Goal: Task Accomplishment & Management: Complete application form

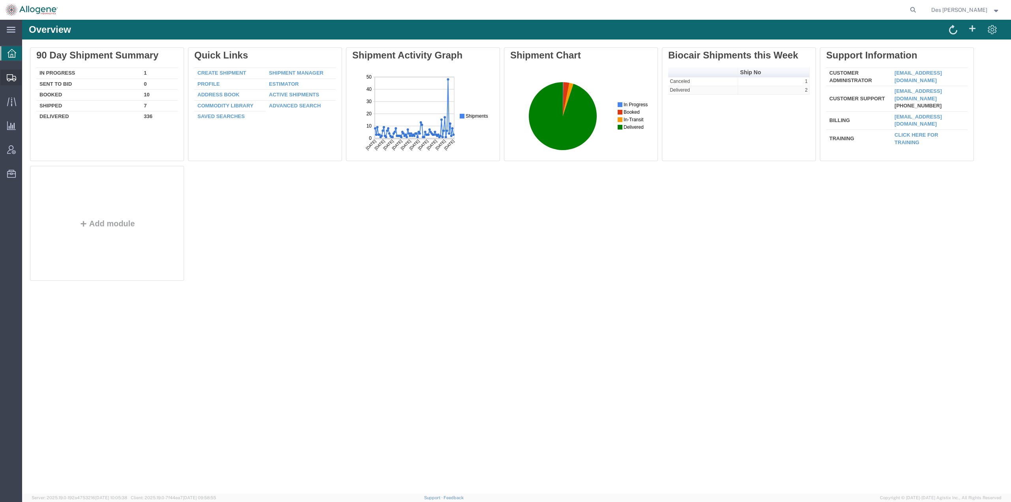
click at [27, 73] on span "Shipments" at bounding box center [25, 77] width 6 height 16
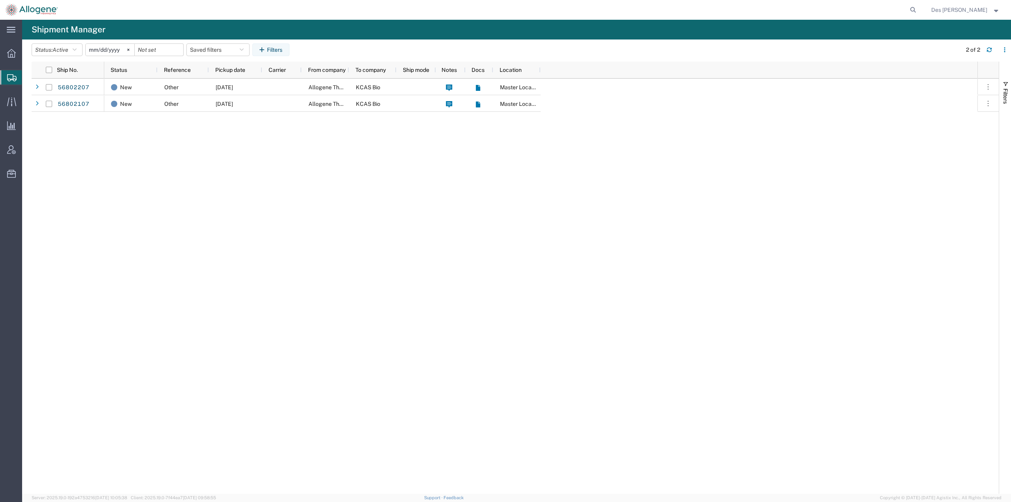
click at [165, 145] on div "New Other [DATE] Allogene Therapeutics KCAS Bio Master Location New Other [DATE…" at bounding box center [540, 286] width 873 height 415
click at [71, 87] on link "56802207" at bounding box center [73, 87] width 32 height 13
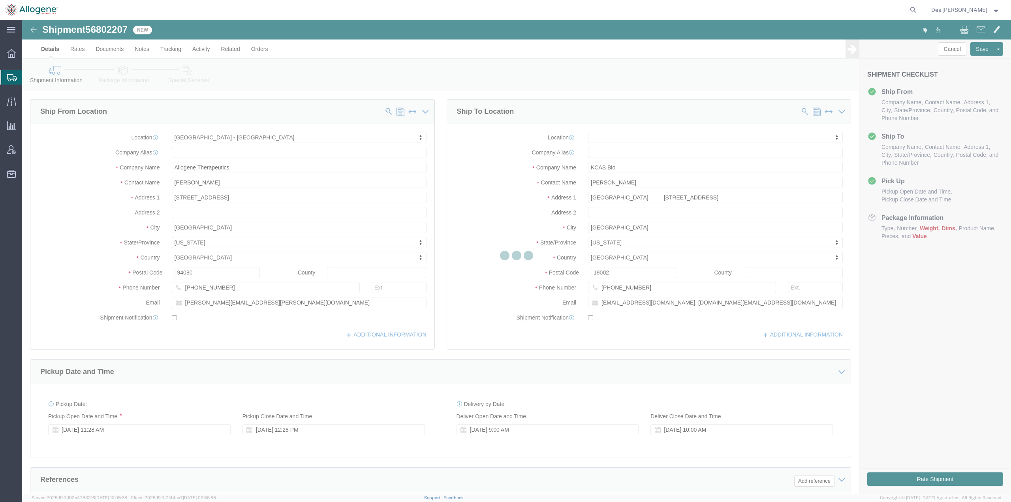
select select "52632"
select select
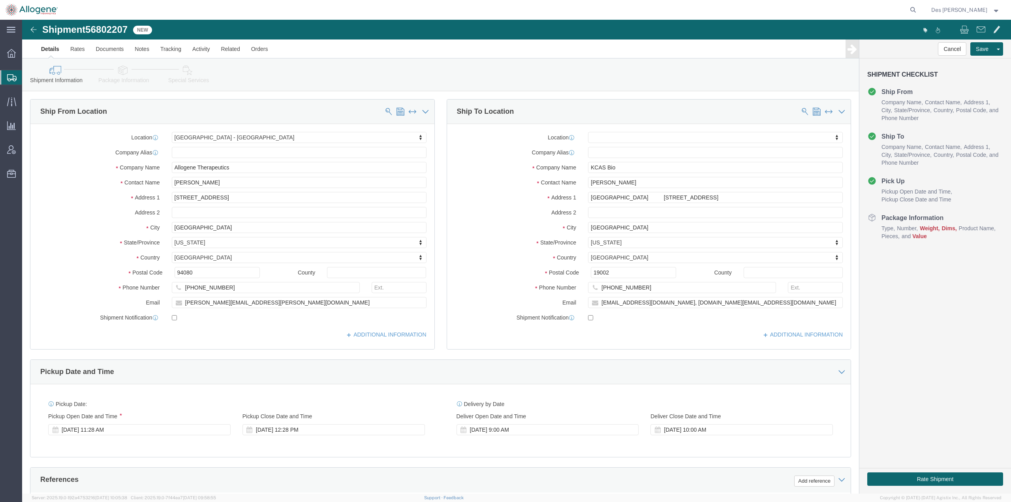
scroll to position [204, 0]
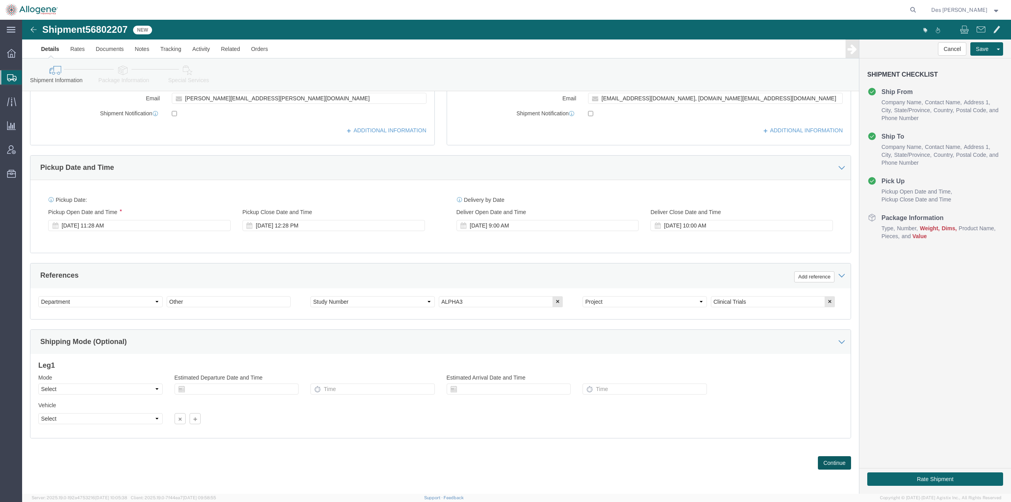
click button "Continue"
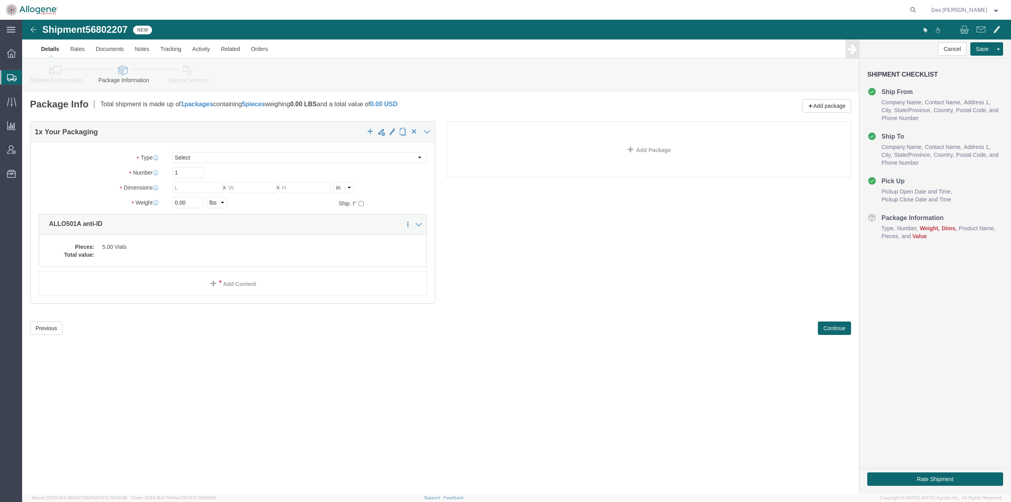
click div "1 x Your Packaging Package Type Select [DATE] Ambient [DATE] Dry Ice BC30 BC30 …"
click dd "5.00 Vials"
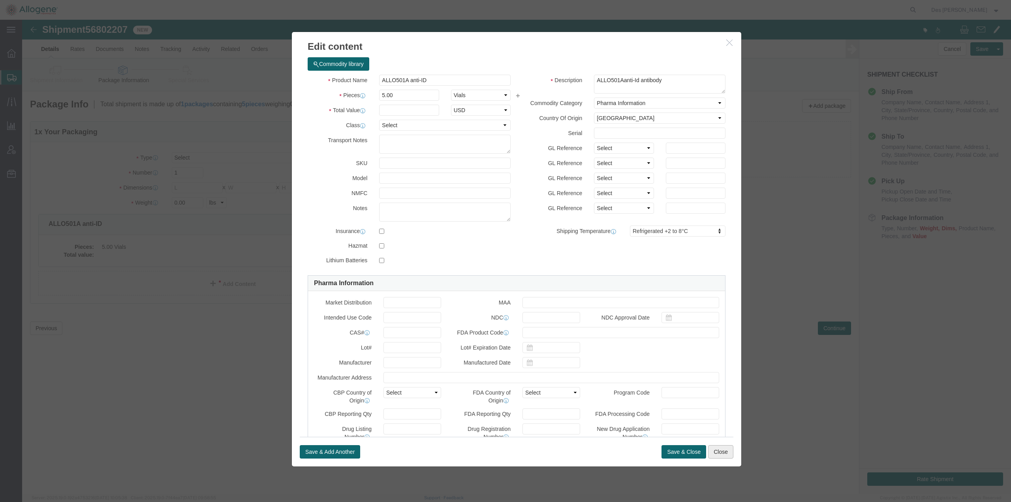
click button "Close"
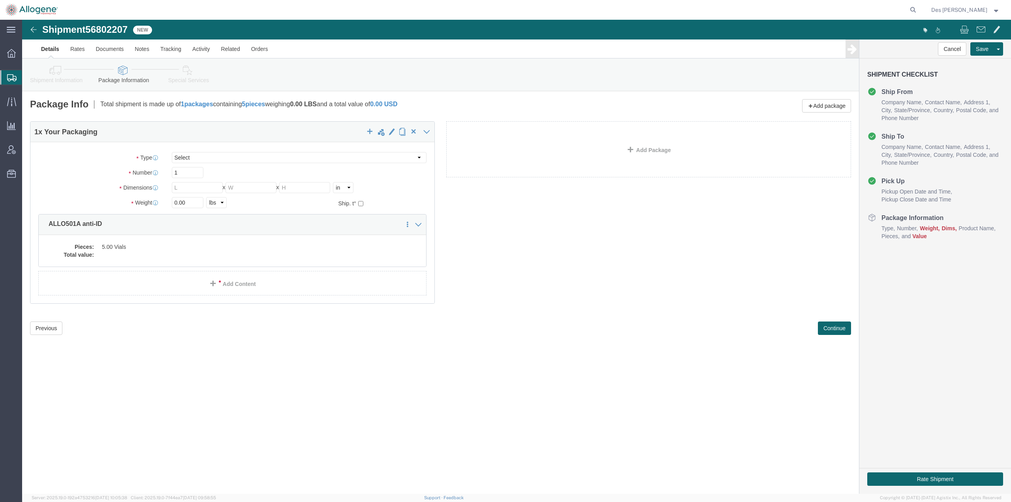
click div "Shipment 56802207 New Details Rates Documents Notes Tracking Activity Related O…"
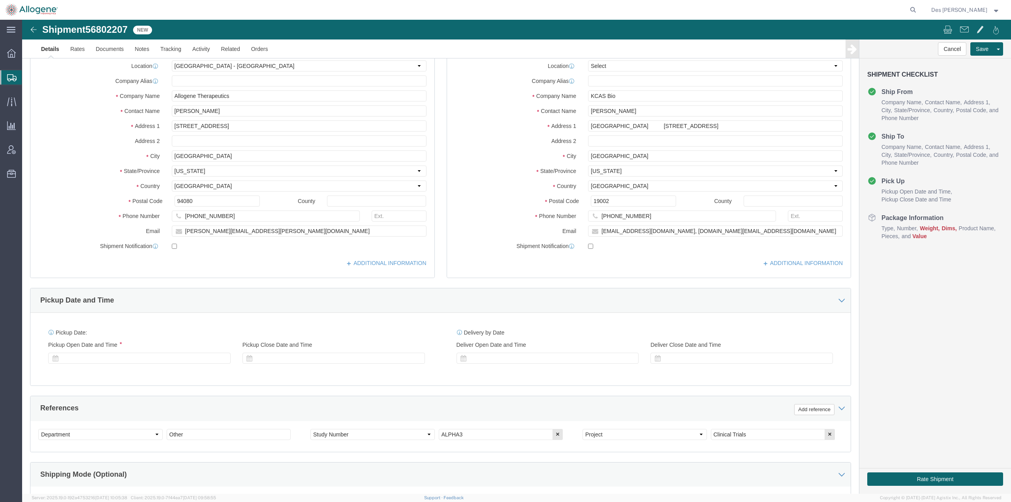
select select "52632"
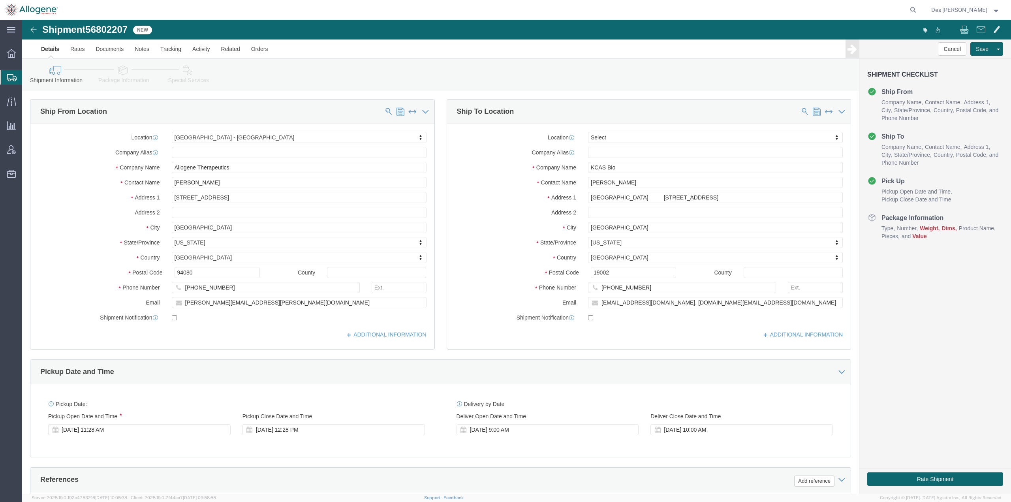
click at [28, 76] on span "Shipments" at bounding box center [25, 77] width 6 height 16
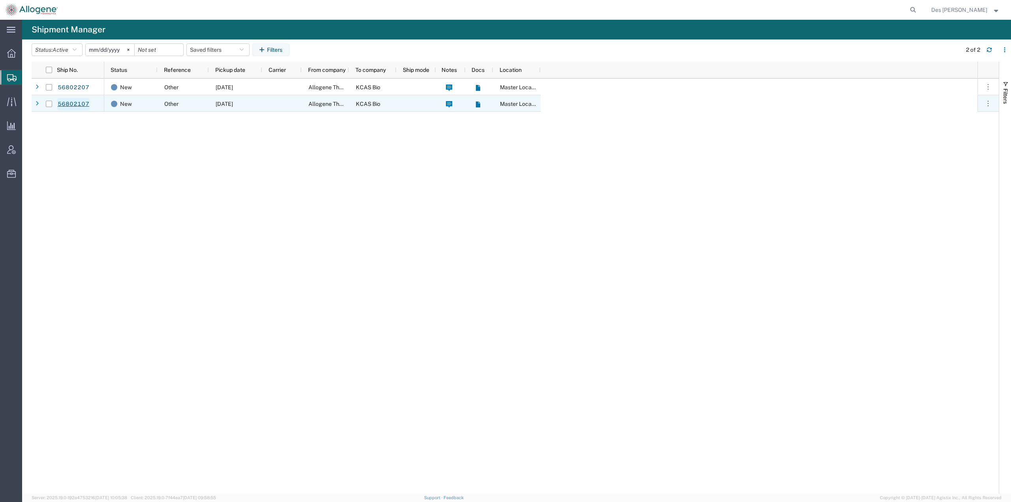
click at [77, 103] on link "56802107" at bounding box center [73, 104] width 32 height 13
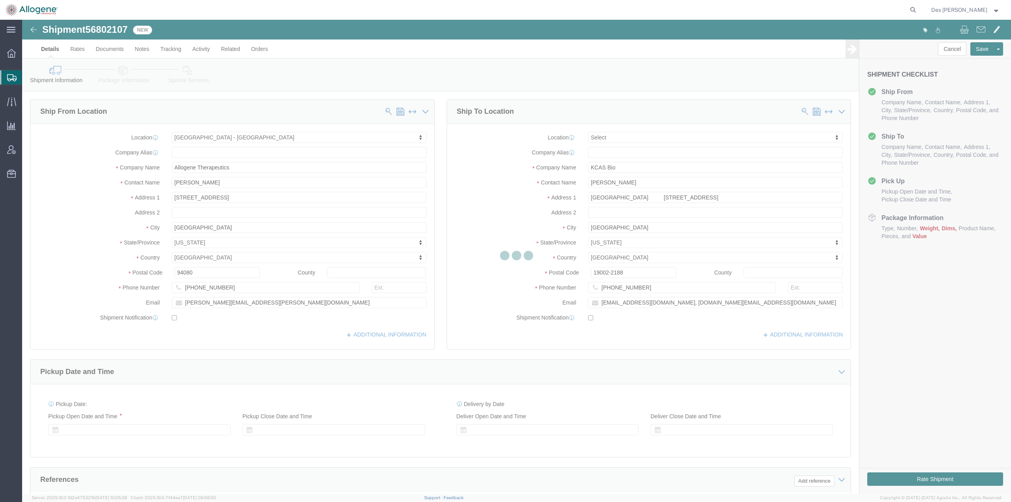
select select "52632"
select select
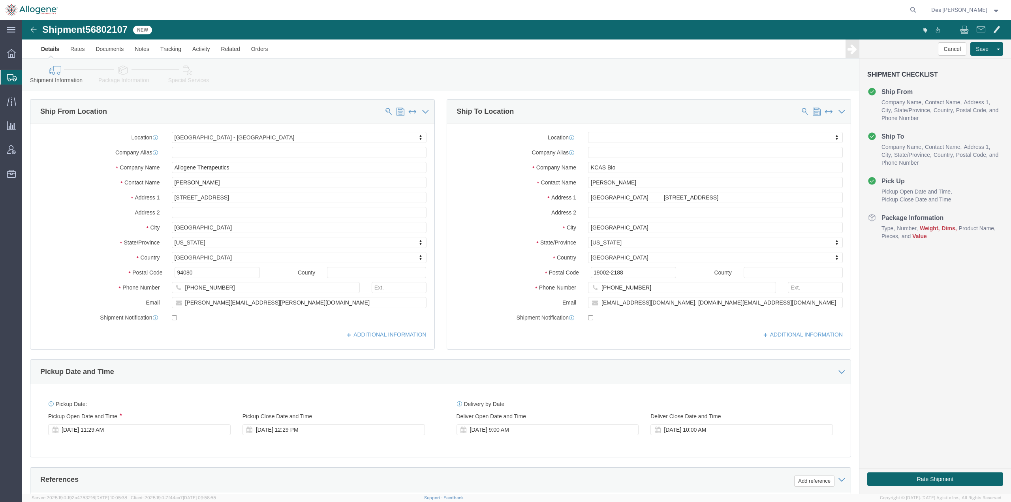
scroll to position [204, 0]
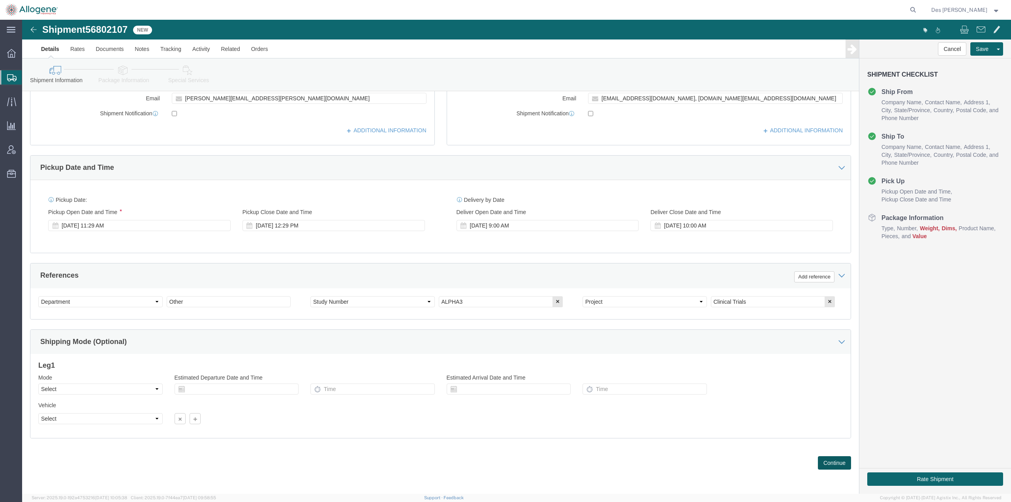
click button "Continue"
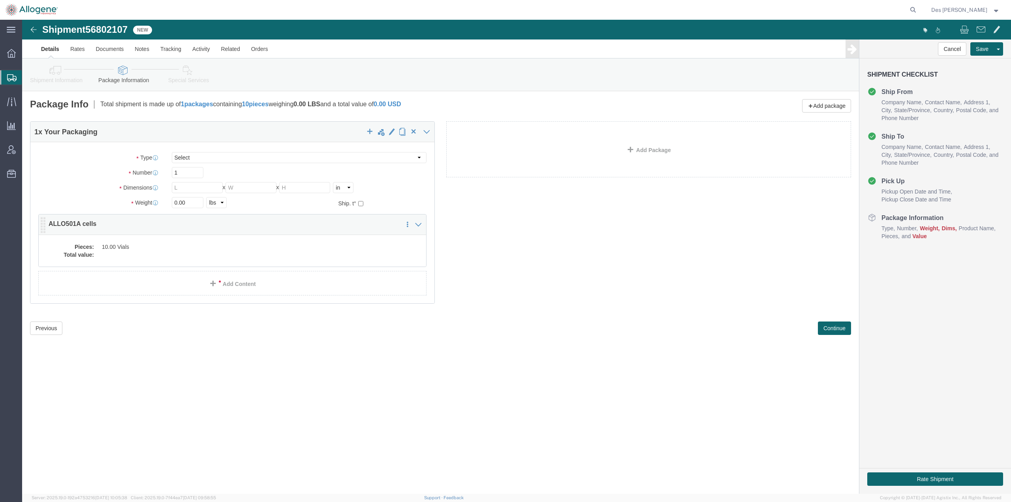
click dd "10.00 Vials"
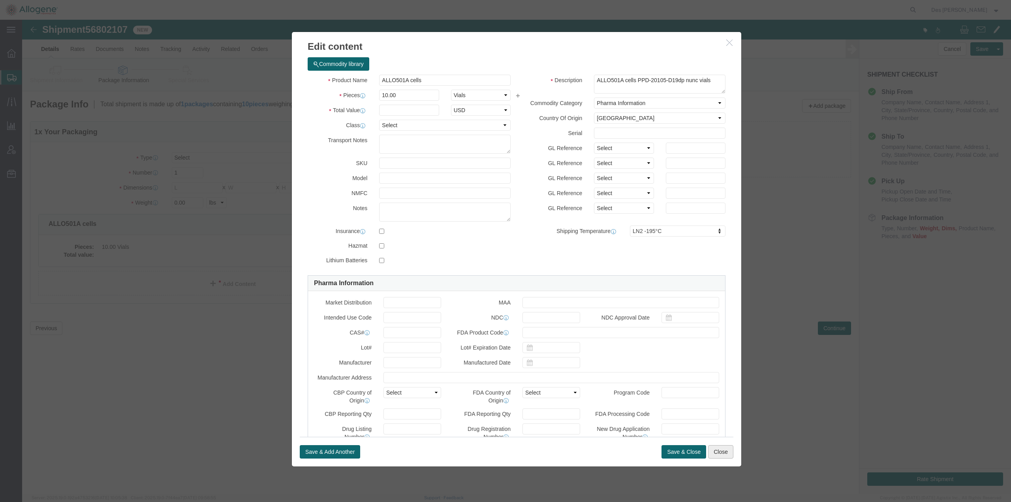
click button "Close"
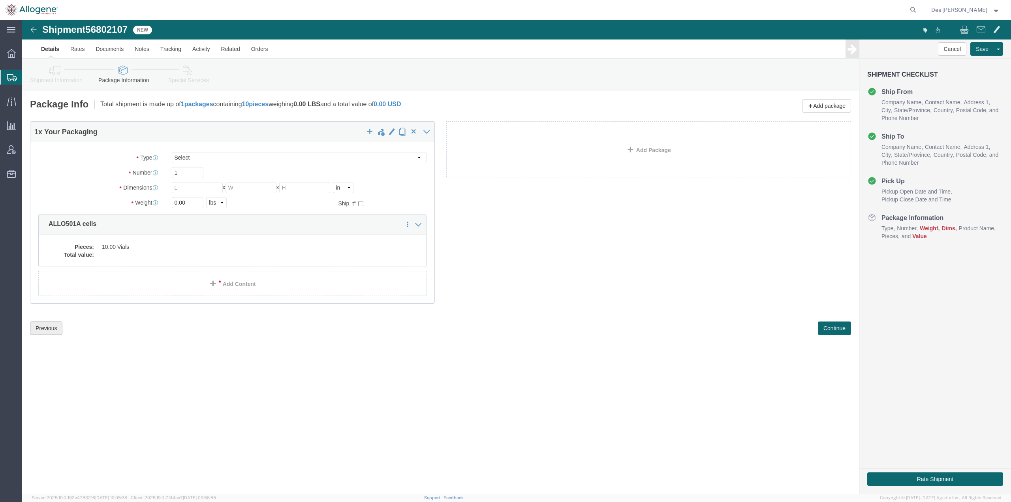
click button "Previous"
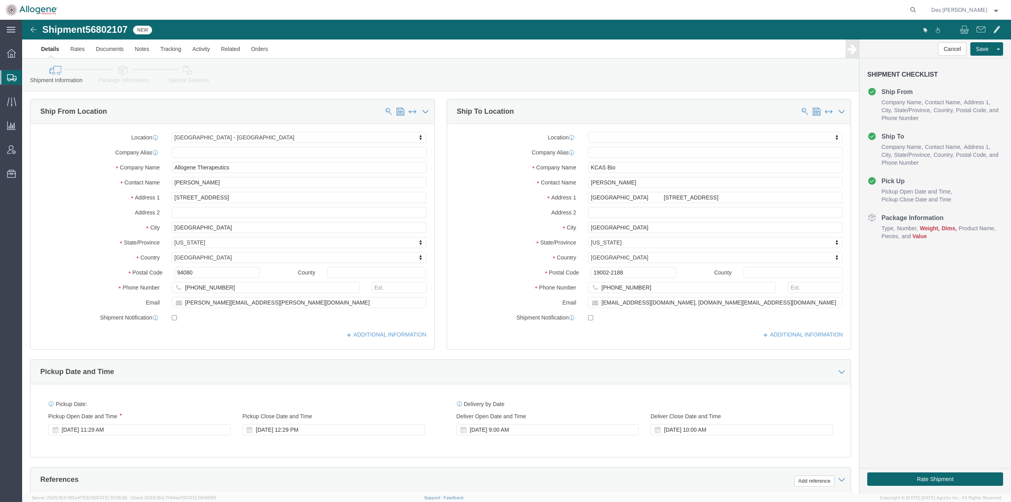
click at [27, 77] on span "Shipments" at bounding box center [25, 77] width 6 height 16
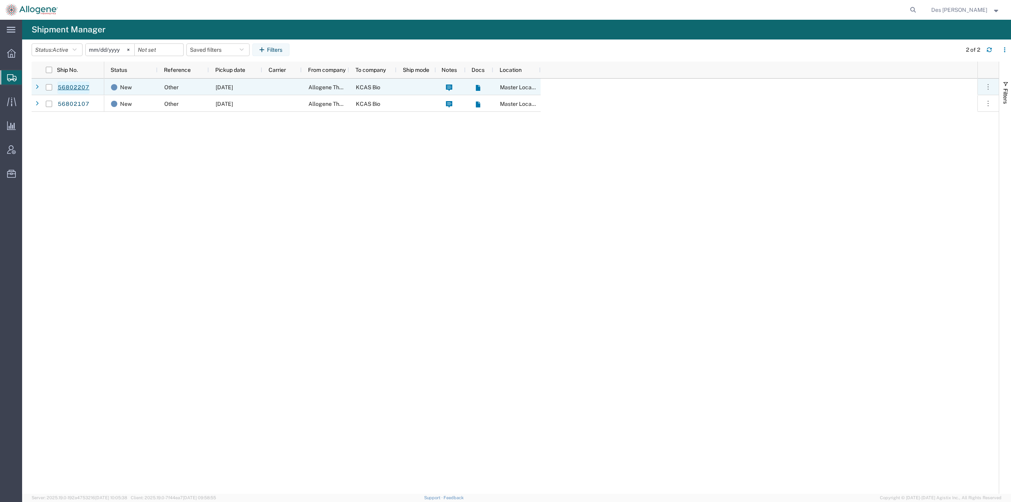
click at [64, 86] on link "56802207" at bounding box center [73, 87] width 32 height 13
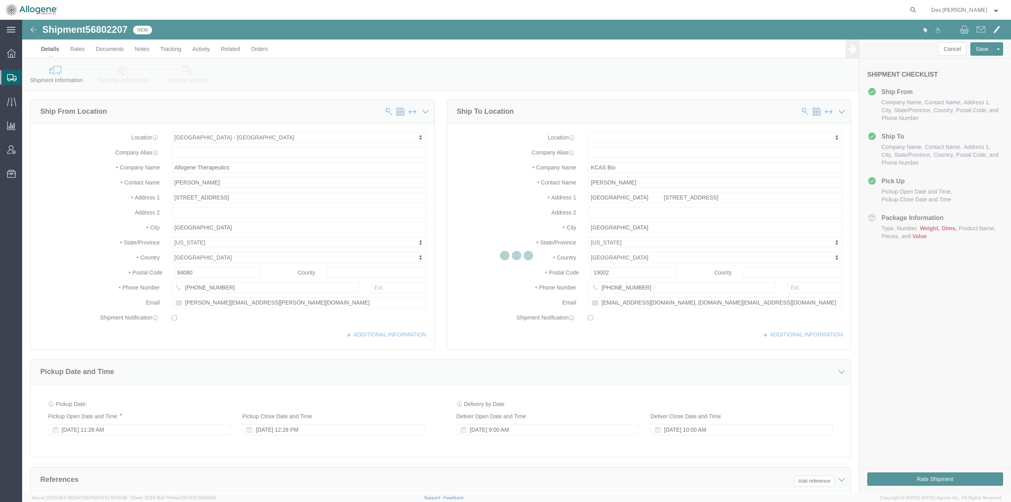
select select "52632"
select select
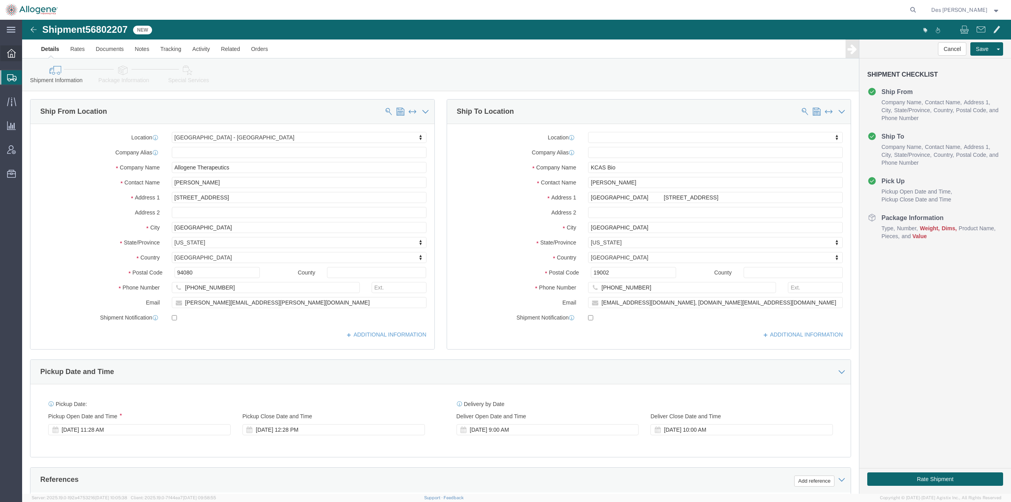
click at [12, 55] on icon at bounding box center [11, 53] width 9 height 9
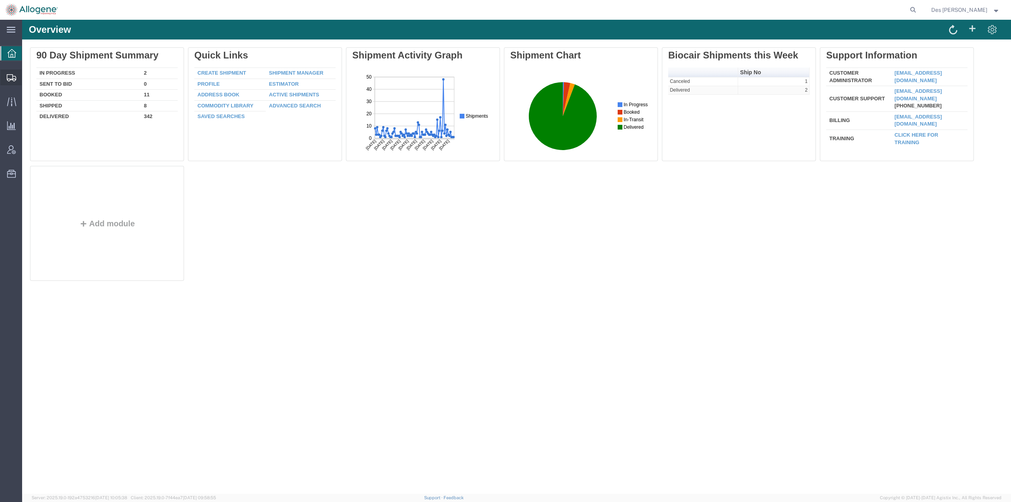
click at [27, 77] on span "Shipments" at bounding box center [25, 77] width 6 height 16
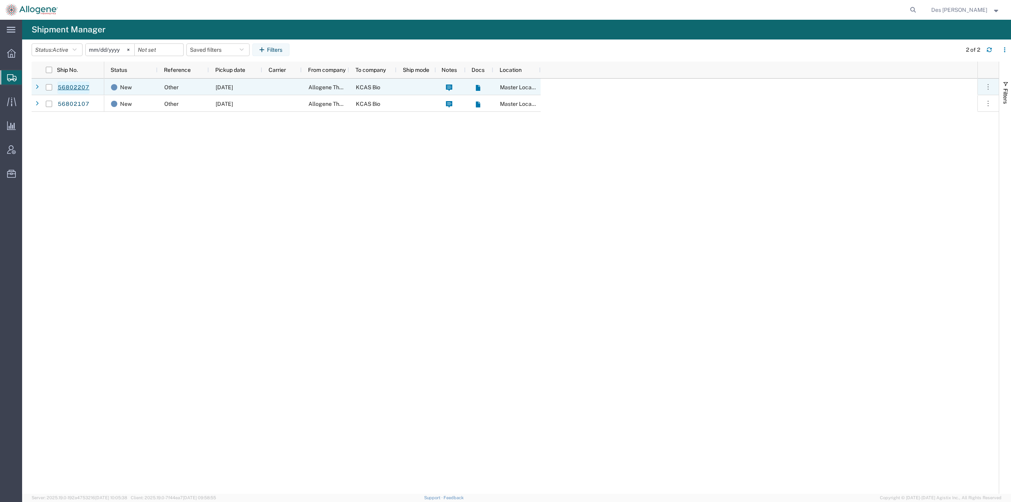
click at [70, 86] on link "56802207" at bounding box center [73, 87] width 32 height 13
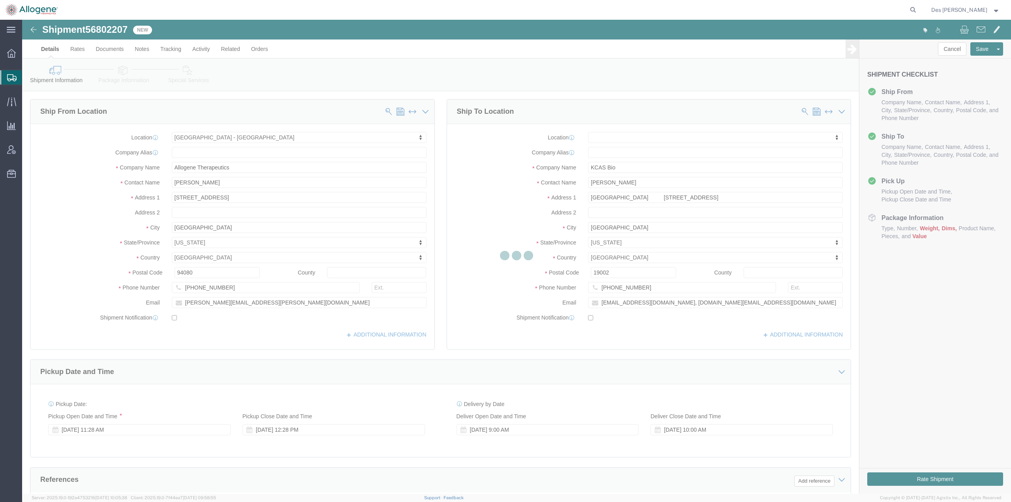
select select "52632"
select select
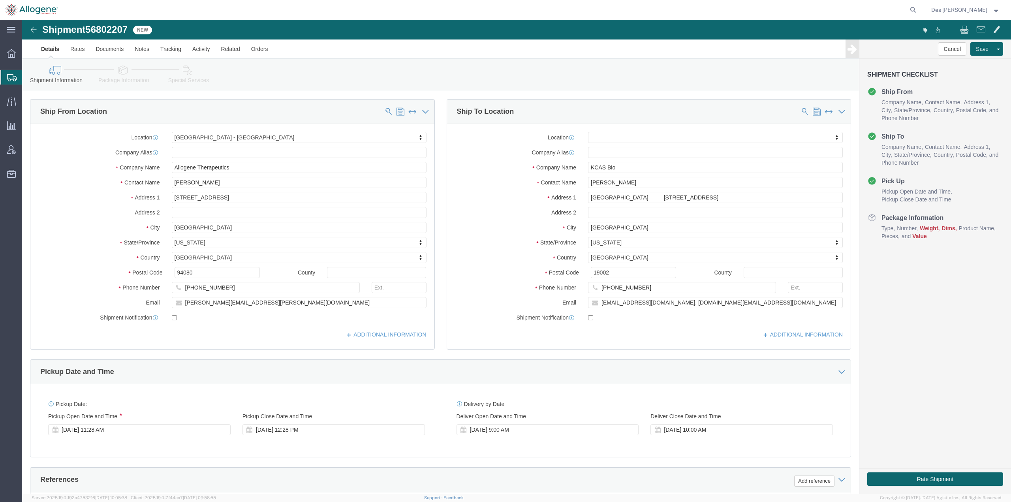
scroll to position [204, 0]
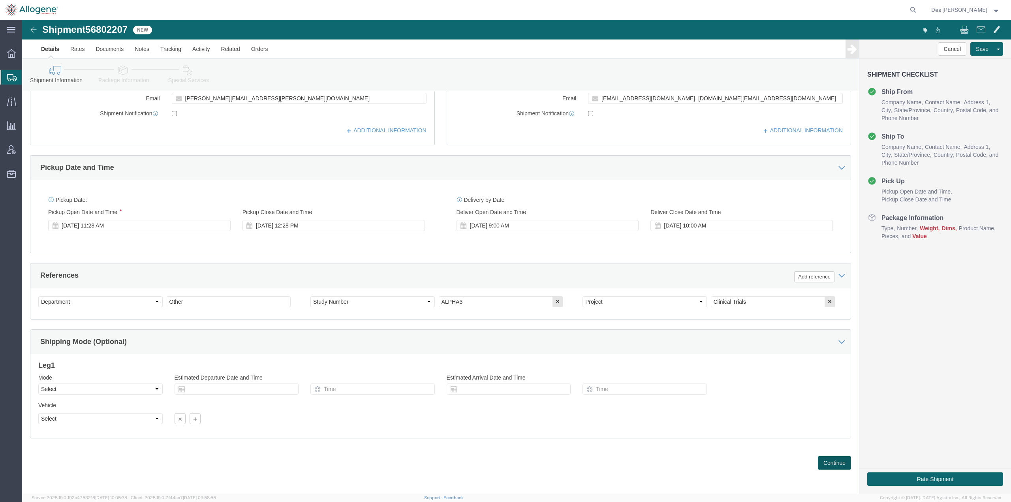
click button "Continue"
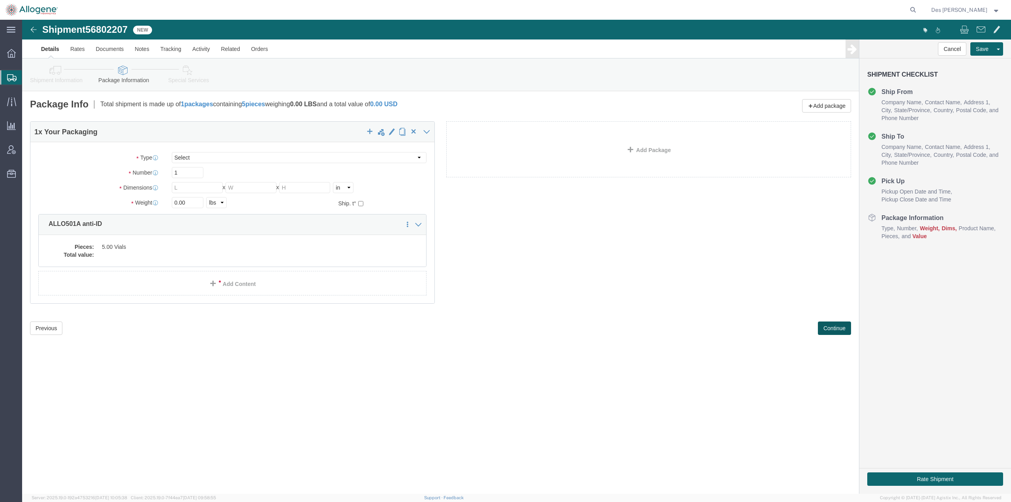
click button "Continue"
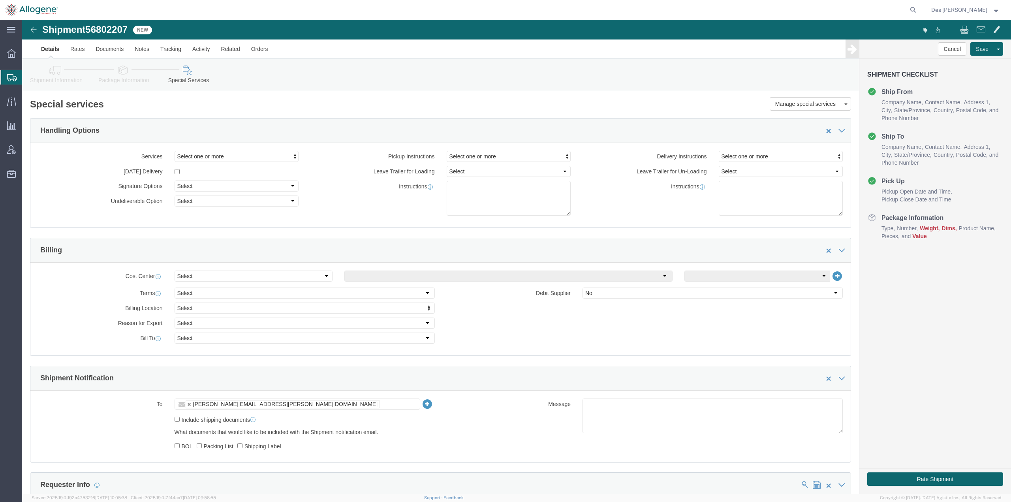
scroll to position [454, 0]
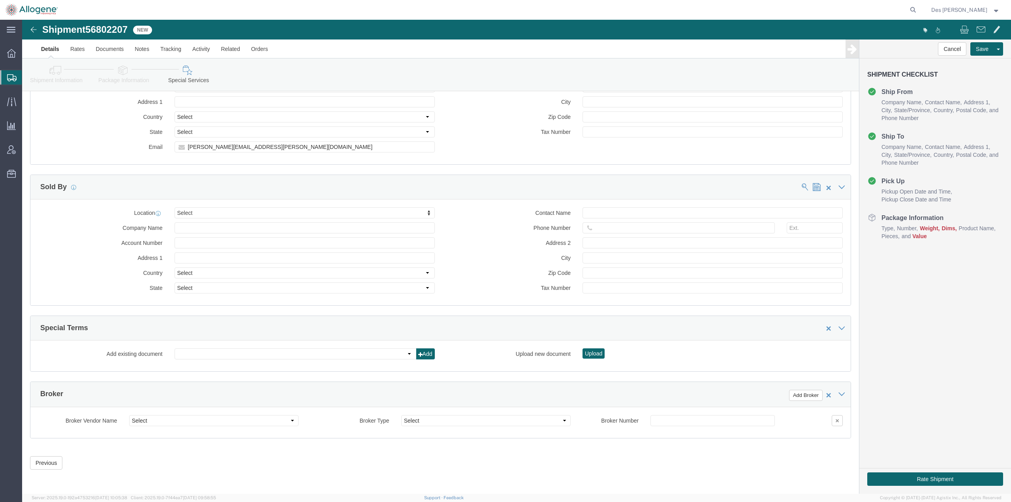
click at [28, 78] on span "Shipments" at bounding box center [25, 77] width 6 height 16
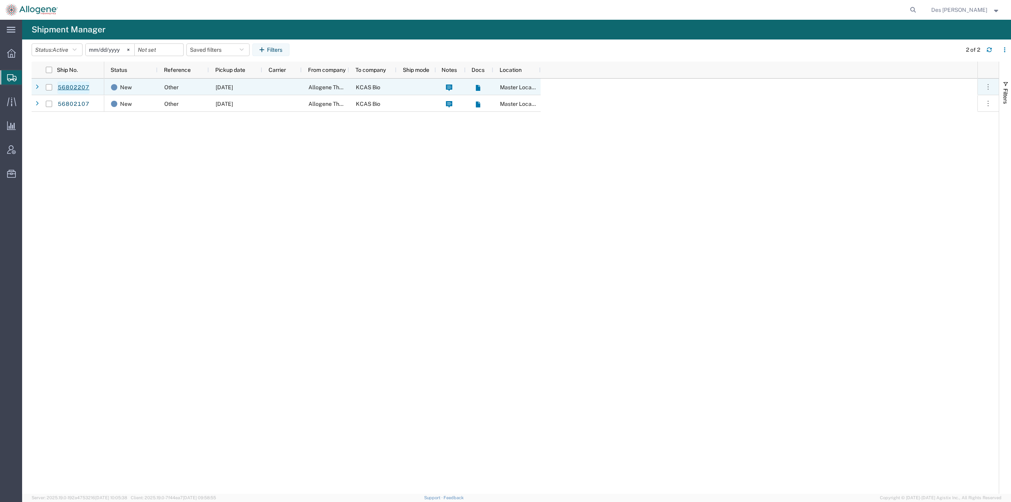
click at [78, 88] on link "56802207" at bounding box center [73, 87] width 32 height 13
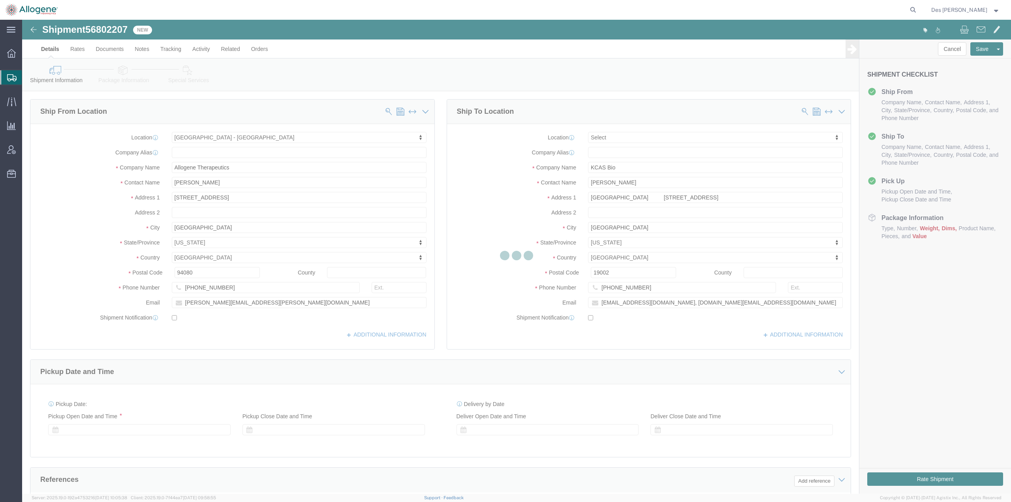
select select "52632"
select select
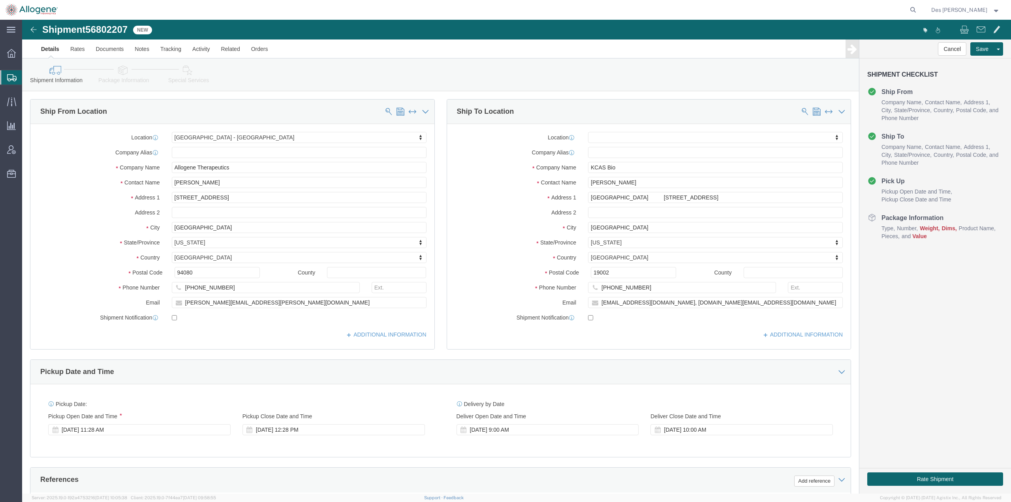
scroll to position [204, 0]
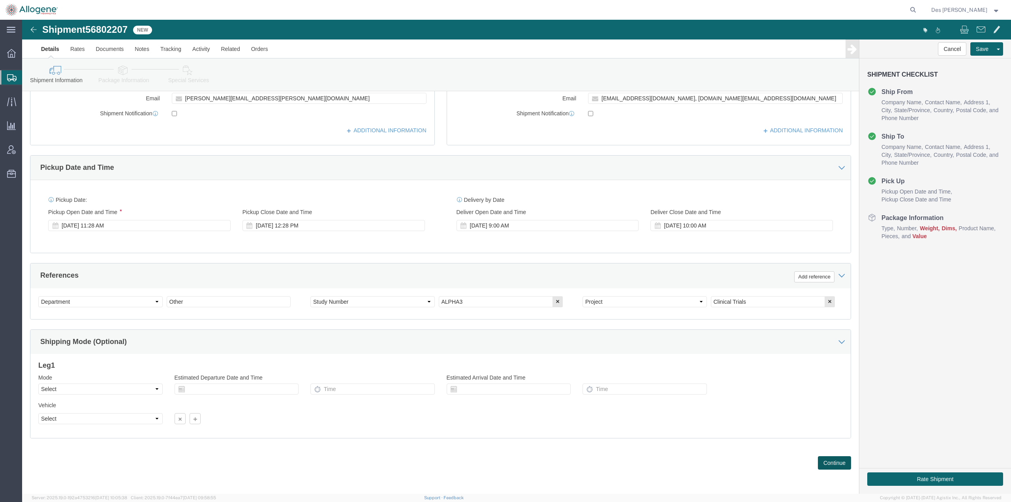
click button "Continue"
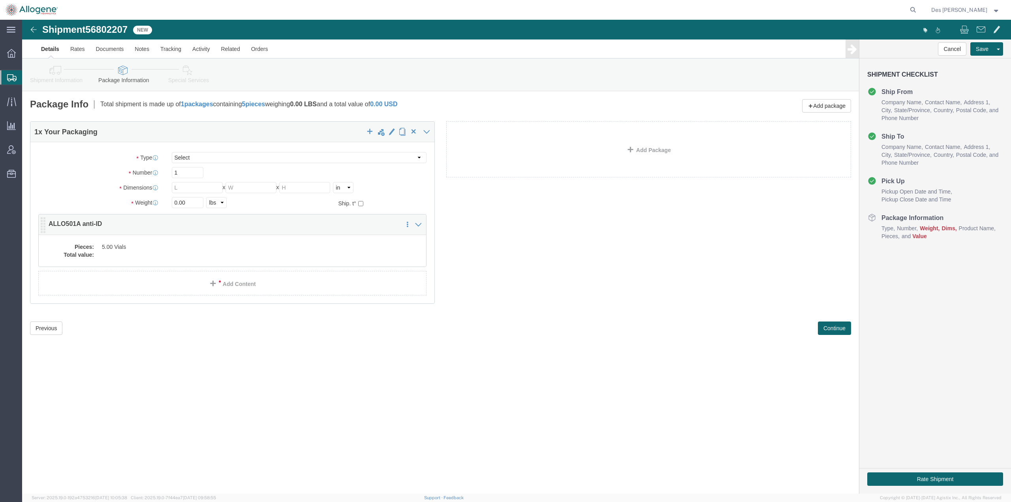
click div "1 x Your Packaging Package Type Select [DATE] Ambient [DATE] Dry Ice BC30 BC30 …"
click dd "5.00 Vials"
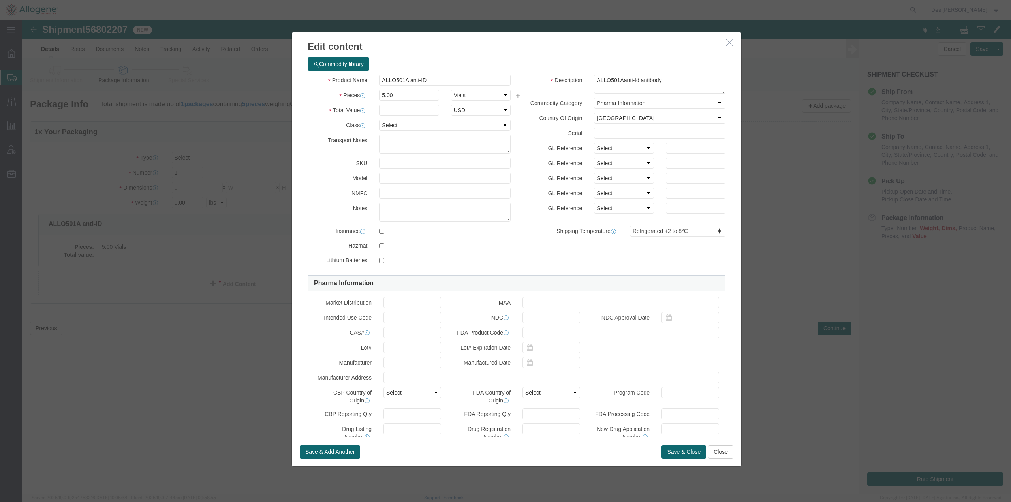
click button "button"
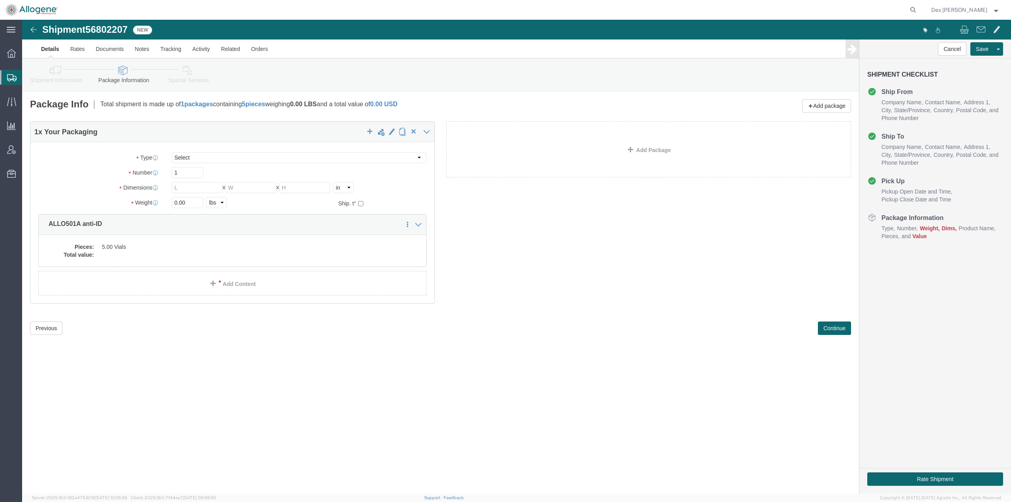
click at [28, 79] on span "Shipments" at bounding box center [25, 77] width 6 height 16
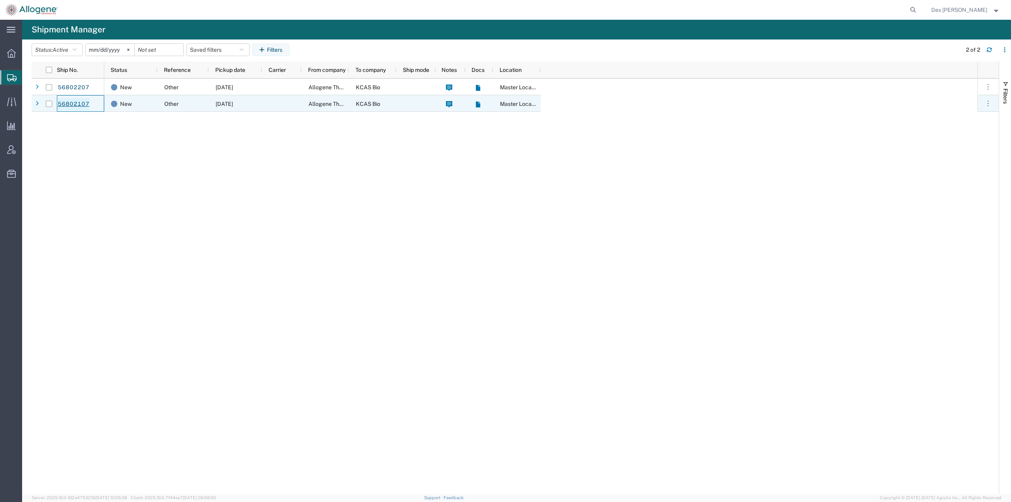
click at [76, 102] on link "56802107" at bounding box center [73, 104] width 32 height 13
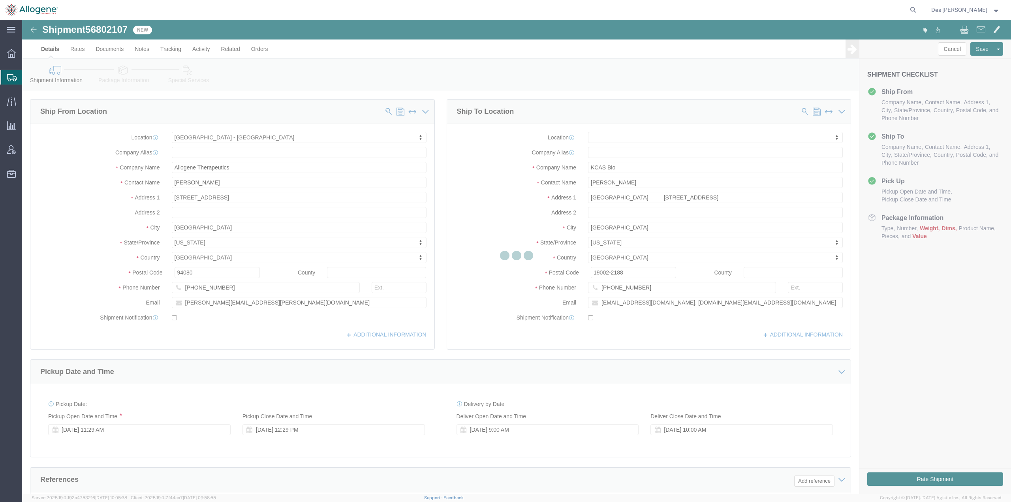
select select "52632"
select select
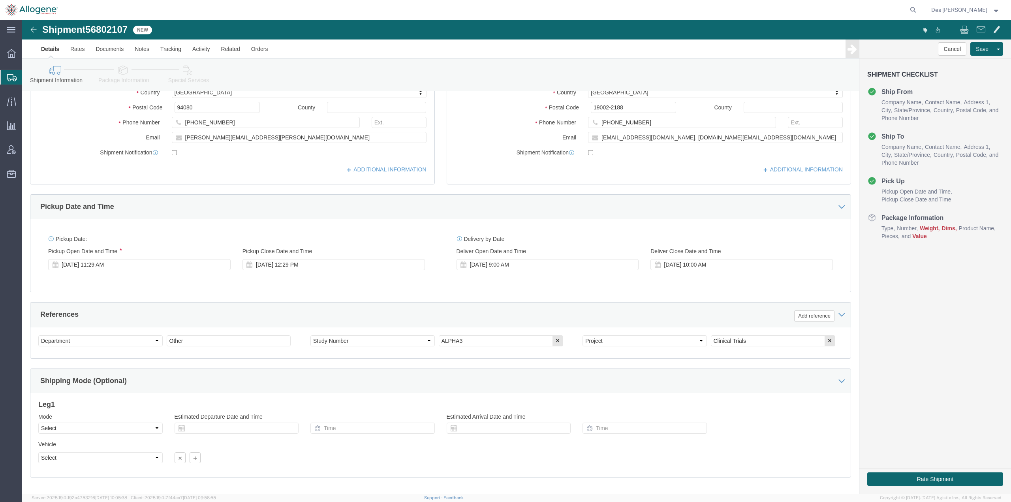
scroll to position [158, 0]
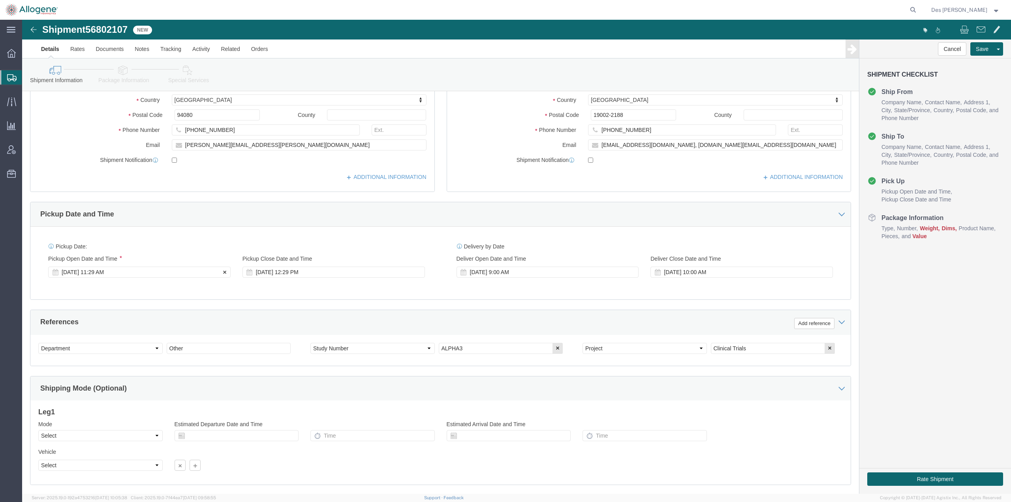
click div "[DATE] 11:29 AM"
click button "Apply"
click div "[DATE] 11:29 AM"
type input "11:00 AM"
click button "Apply"
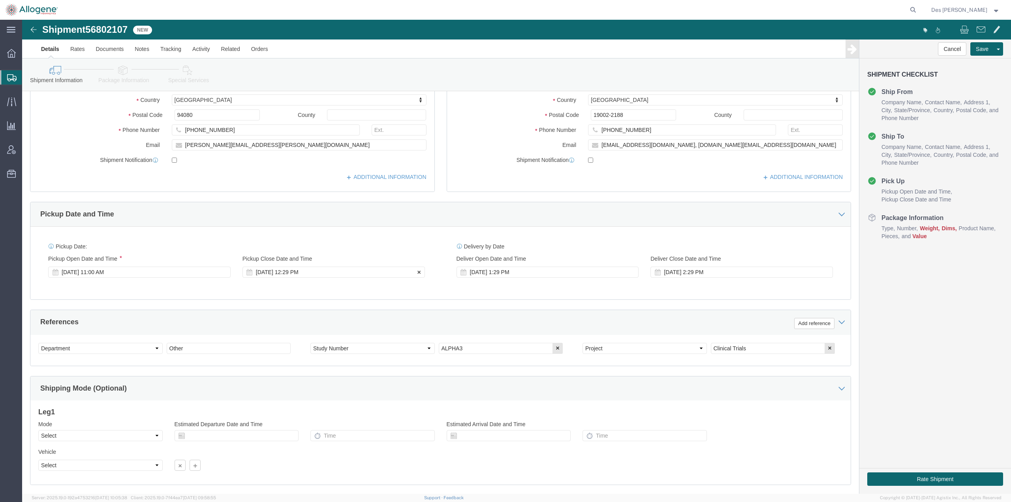
click div "[DATE] 12:29 PM"
type input "12:00 PM"
click button "Apply"
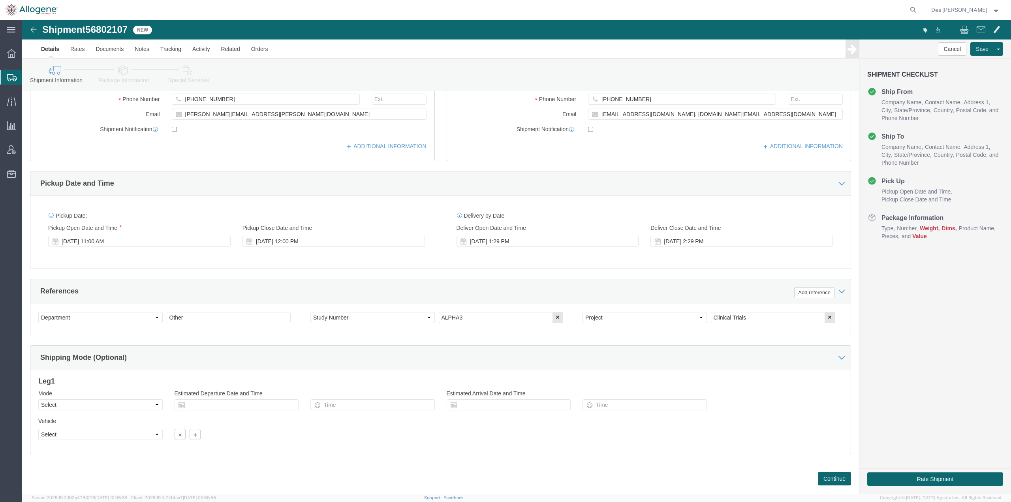
scroll to position [204, 0]
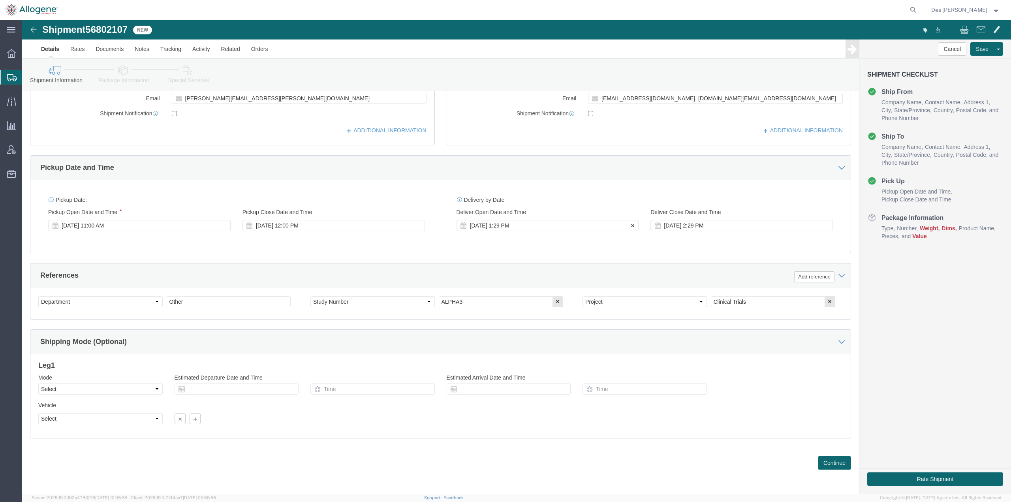
click div "[DATE] 1:29 PM"
type input "1:00 PM"
drag, startPoint x: 483, startPoint y: 277, endPoint x: 525, endPoint y: 334, distance: 70.9
click button "Apply"
drag, startPoint x: 180, startPoint y: 278, endPoint x: 143, endPoint y: 273, distance: 37.8
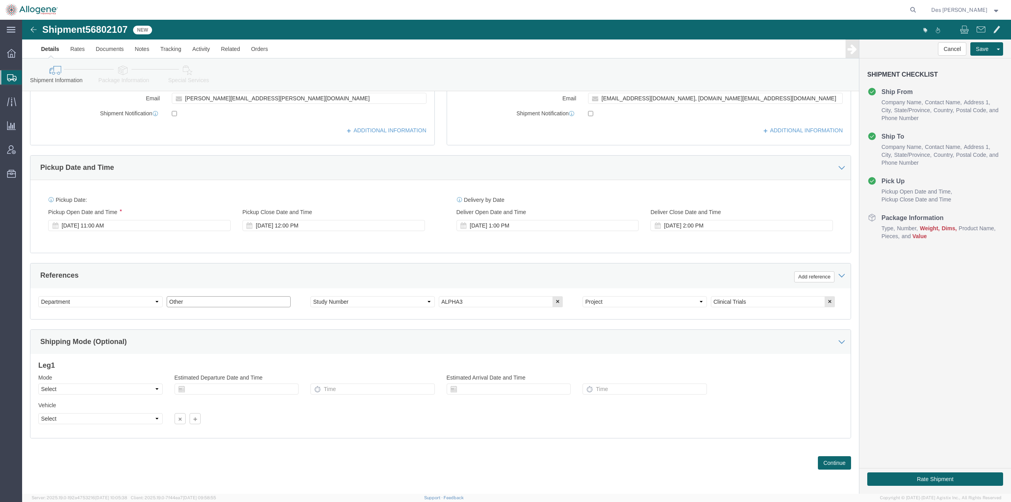
click div "Select Account Type Activity ID Airline Appointment Number ASN Batch Request # …"
type input "ALPHA3"
click select "Select Account Type Activity ID Airline Appointment Number ASN Batch Request # …"
select select "PURCHORD"
click select "Select Account Type Activity ID Airline Appointment Number ASN Batch Request # …"
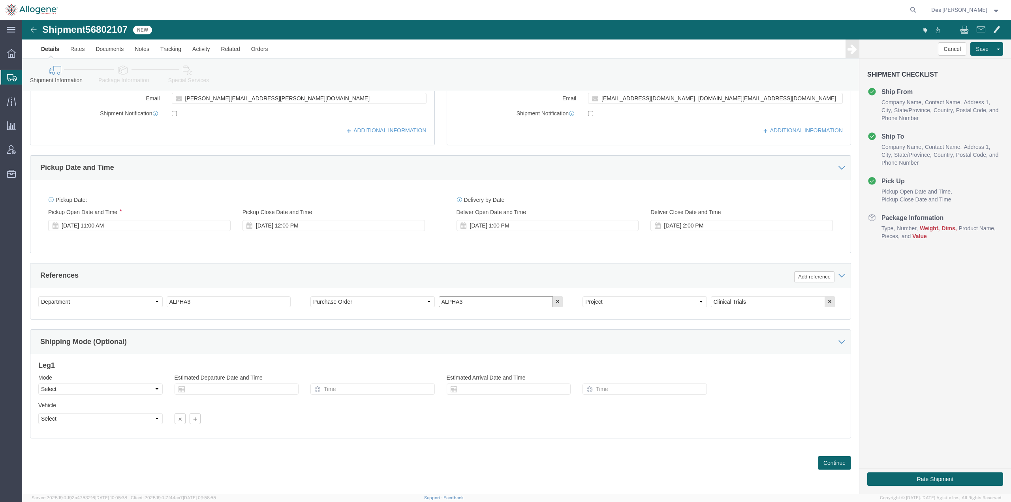
drag, startPoint x: 454, startPoint y: 281, endPoint x: 365, endPoint y: 272, distance: 90.0
click div "Select Account Type Activity ID Airline Appointment Number ASN Batch Request # …"
type input "2952"
click button "button"
click button "Continue"
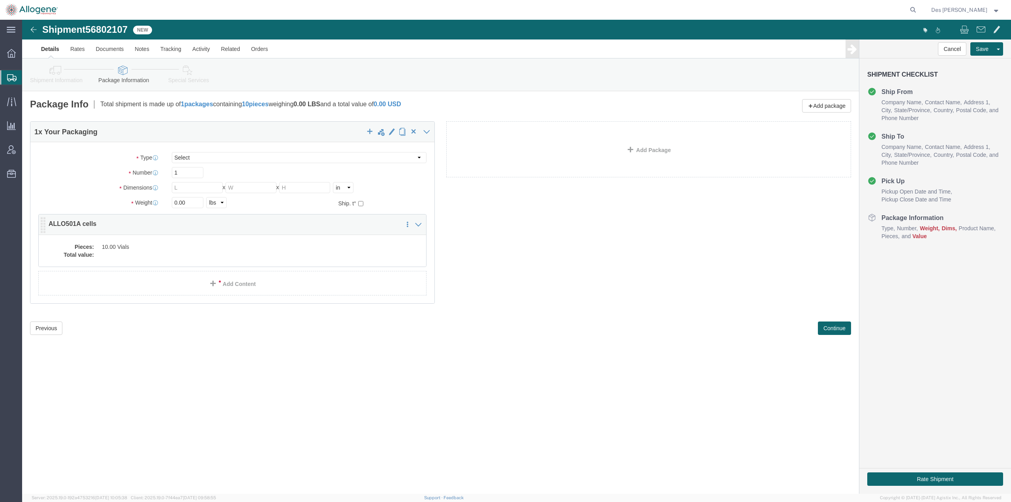
click dd "10.00 Vials"
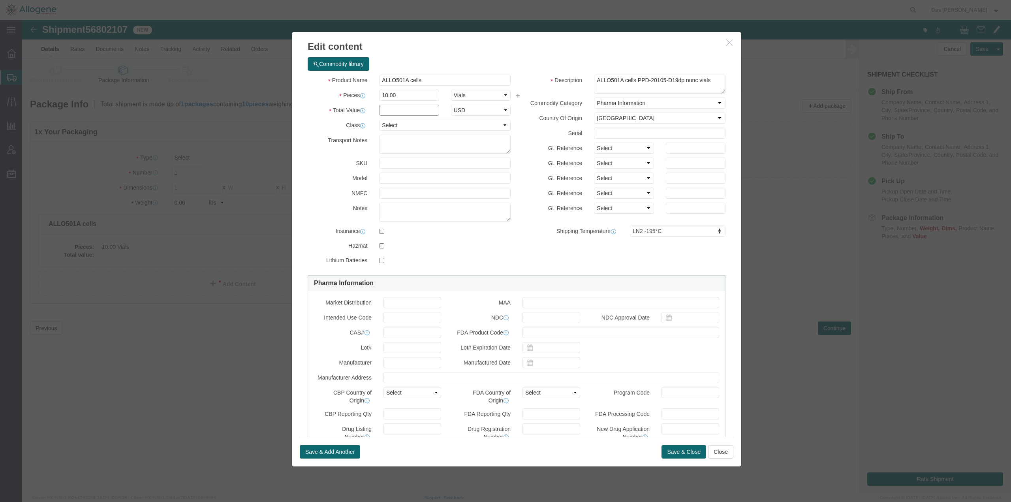
click input "text"
type input "1"
click div "Commodity library Product Name ALLO501A cells Pieces 10.00 Select Bag Barrels 1…"
click button "Save & Close"
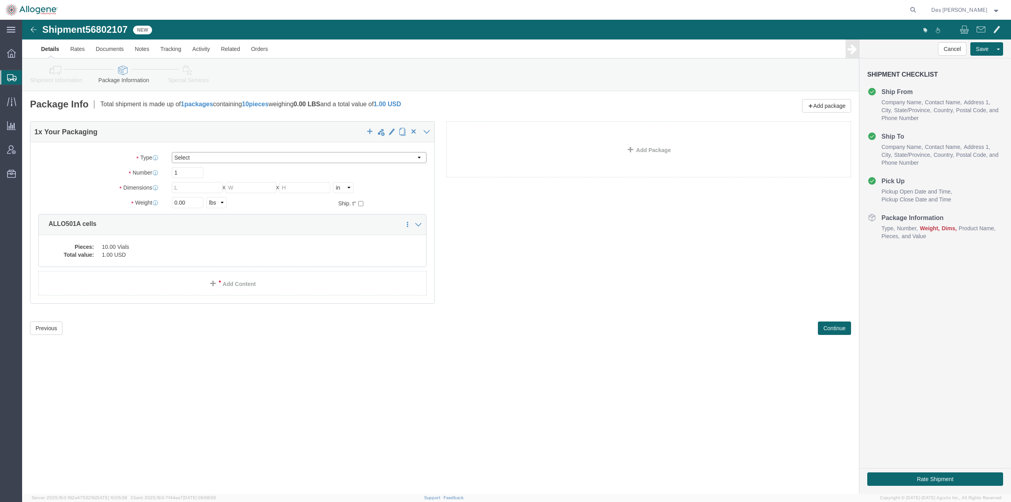
click select "Select [DATE] Ambient [DATE] Dry Ice BC30 BC30 Ambient BC42 BC42 Frozen BC61 (C…"
select select "SS01"
click select "Select [DATE] Ambient [DATE] Dry Ice BC30 BC30 Ambient BC42 BC42 Frozen BC61 (C…"
type input "24.00"
type input "23.20"
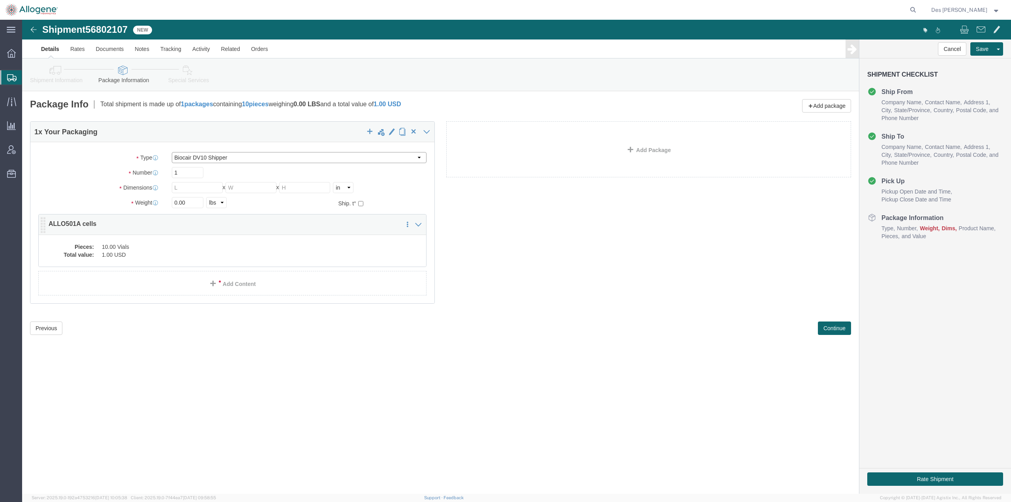
type input "37.00"
type input "106.5"
type input "[MEDICAL_DATA]"
click div "Shipment 56802107 New Details Rates Documents Notes Tracking Activity Related O…"
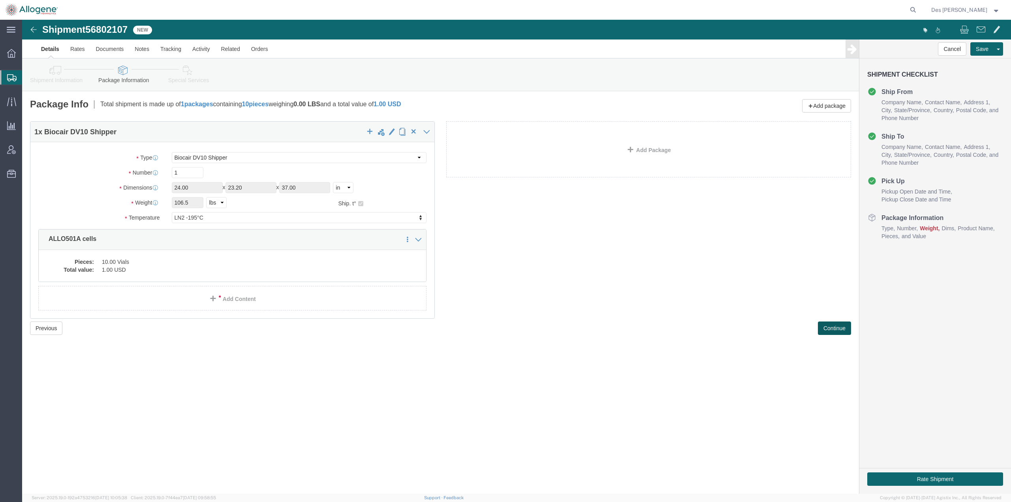
click button "Continue"
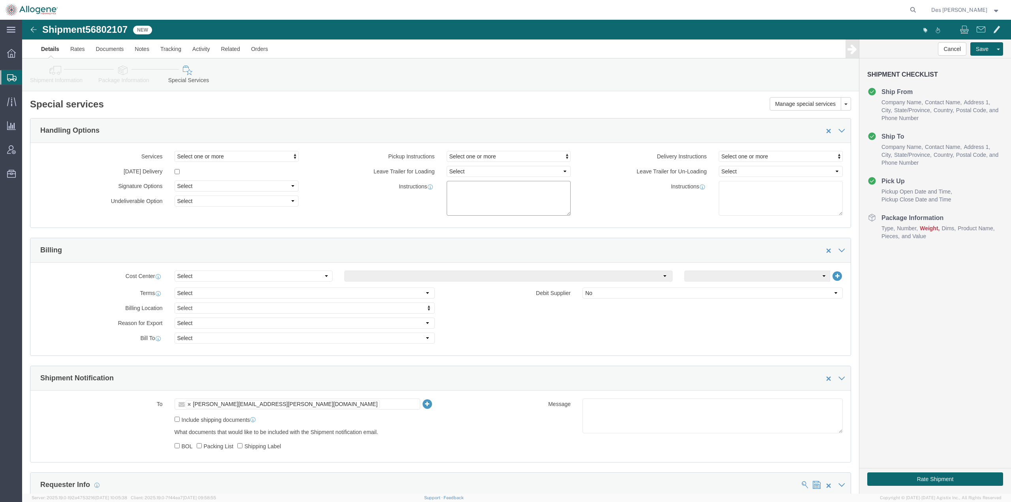
click textarea
type textarea "Please provide 1 x DV10 with live view link"
click div "To [PERSON_NAME][EMAIL_ADDRESS][PERSON_NAME][DOMAIN_NAME] [PERSON_NAME][EMAIL_A…"
click button "Save"
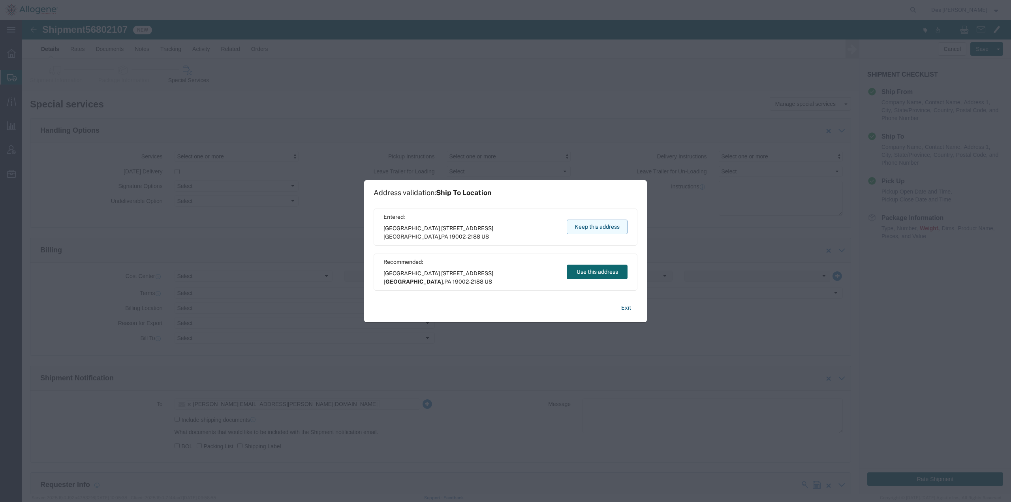
click at [597, 223] on button "Keep this address" at bounding box center [597, 227] width 61 height 15
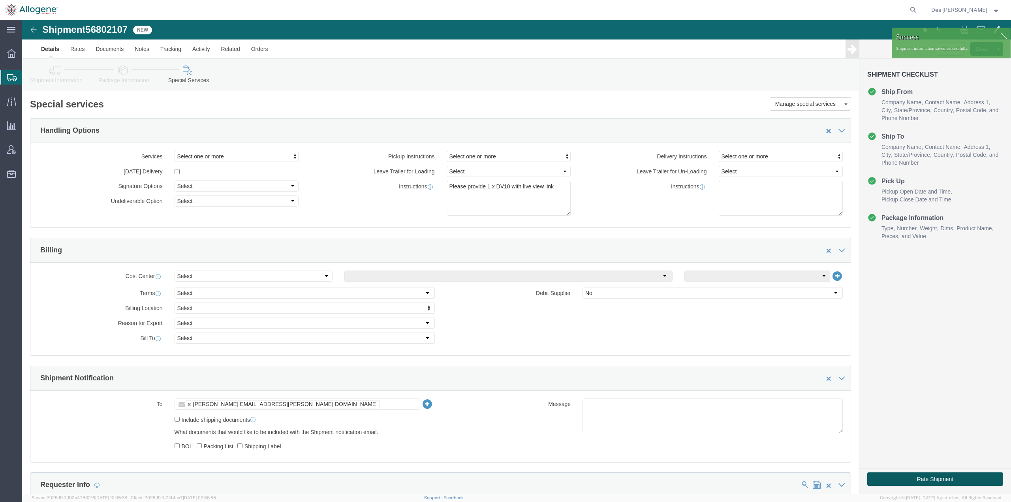
click button "Rate Shipment"
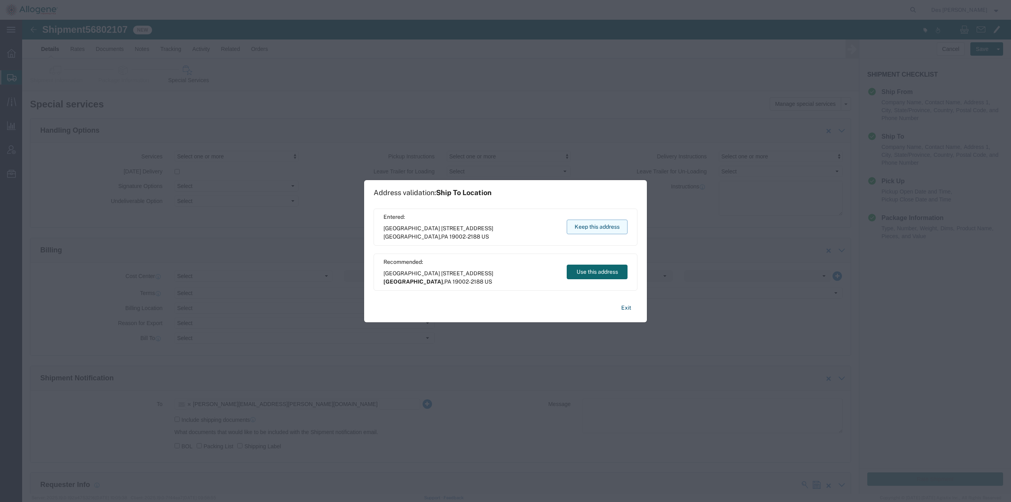
click at [595, 225] on button "Keep this address" at bounding box center [597, 227] width 61 height 15
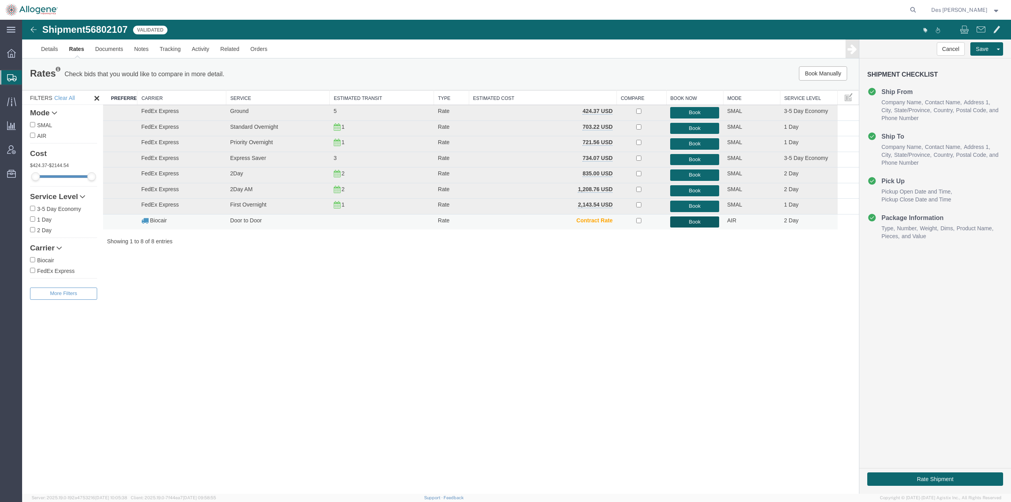
click at [698, 222] on button "Book" at bounding box center [694, 221] width 49 height 11
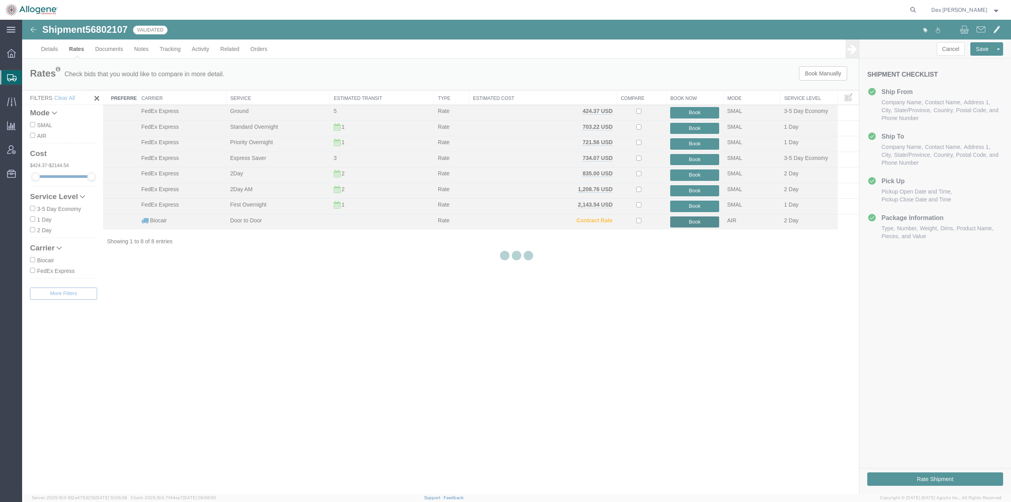
click at [670, 216] on button "Book" at bounding box center [694, 221] width 49 height 11
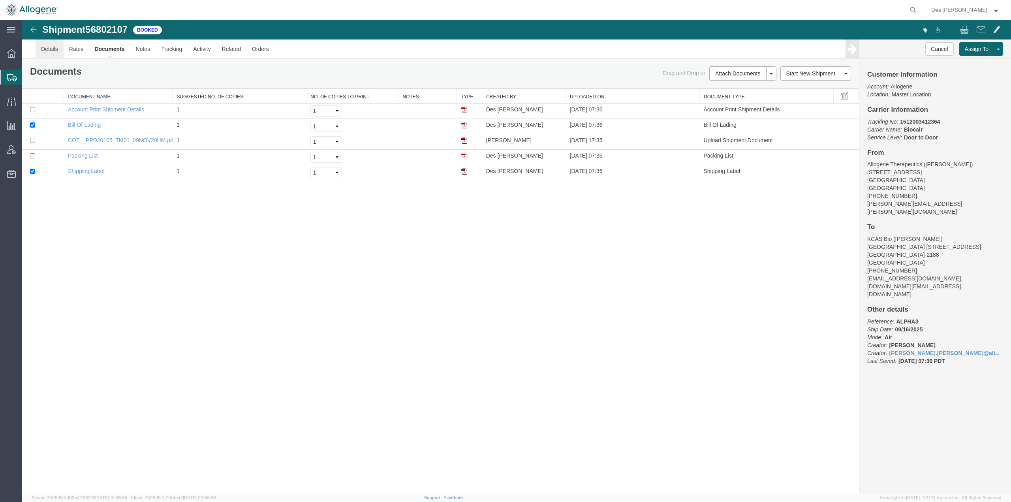
click at [46, 48] on link "Details" at bounding box center [50, 48] width 28 height 19
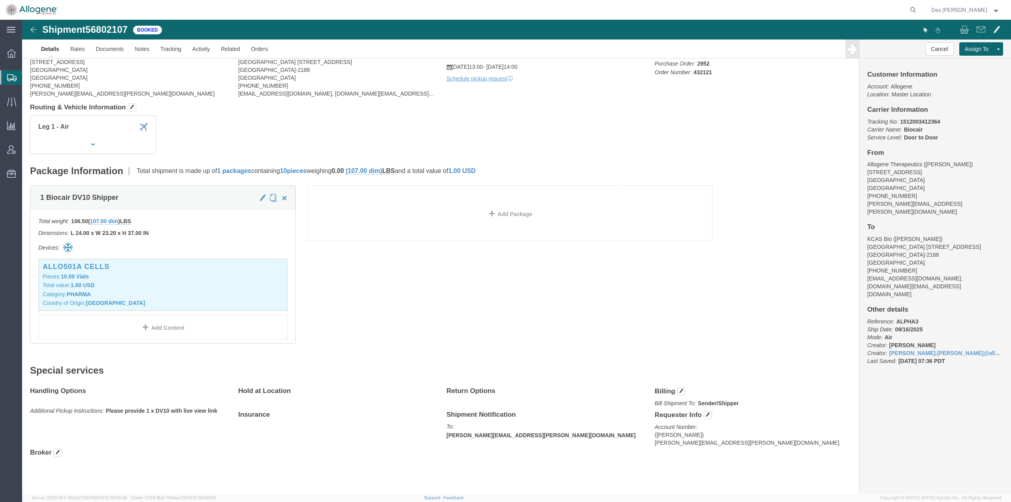
scroll to position [53, 0]
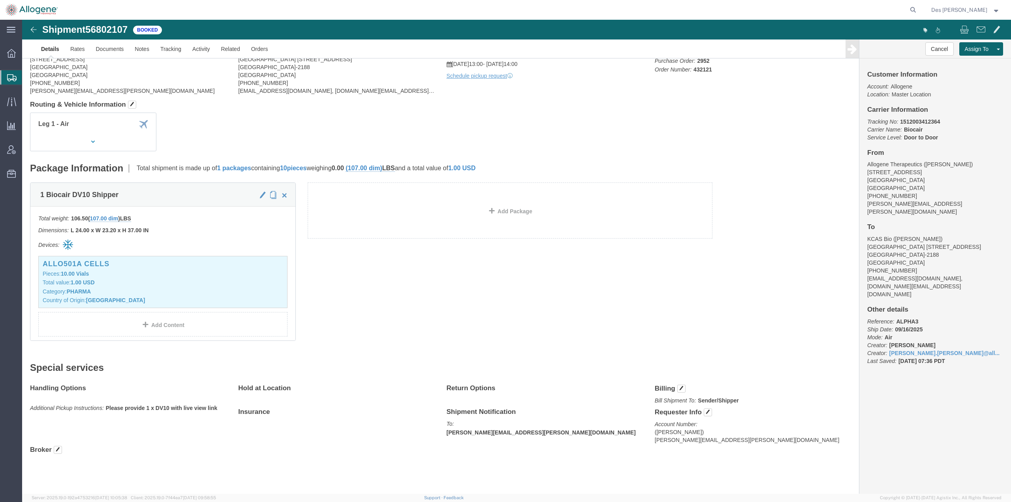
click div "1 Biocair DV10 Shipper Total weight: 106.50 ( 107.00 dim ) LBS Dimensions: L 24…"
click link "Documents"
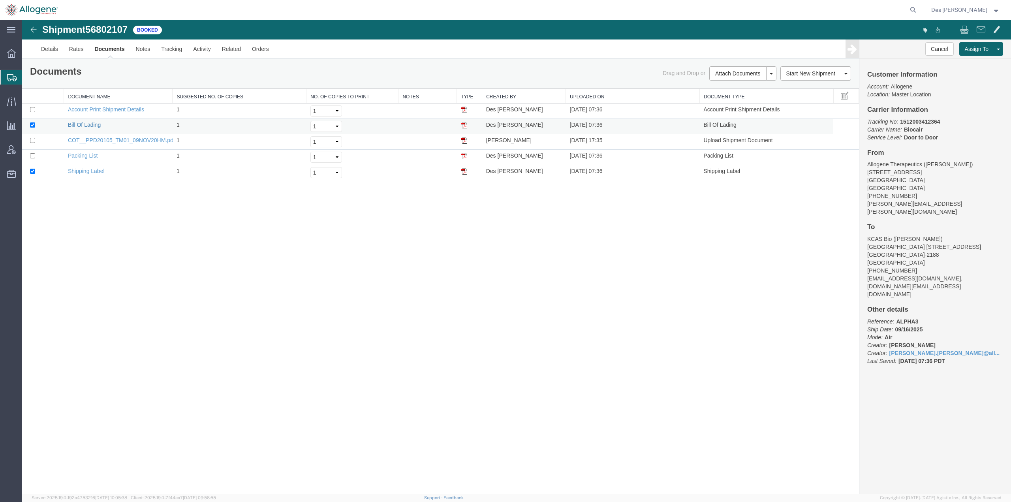
click at [78, 124] on link "Bill Of Lading" at bounding box center [84, 125] width 33 height 6
drag, startPoint x: 101, startPoint y: 143, endPoint x: 583, endPoint y: 158, distance: 481.9
click at [101, 143] on link "COT__PPD20105_TM01_09NOV20HM.pdf" at bounding box center [121, 140] width 107 height 6
click at [370, 276] on div "Shipment 56802107 5 of 5 Booked Details Rates Documents Notes Tracking Activity…" at bounding box center [516, 257] width 989 height 474
click at [28, 77] on span "Shipments" at bounding box center [25, 77] width 6 height 16
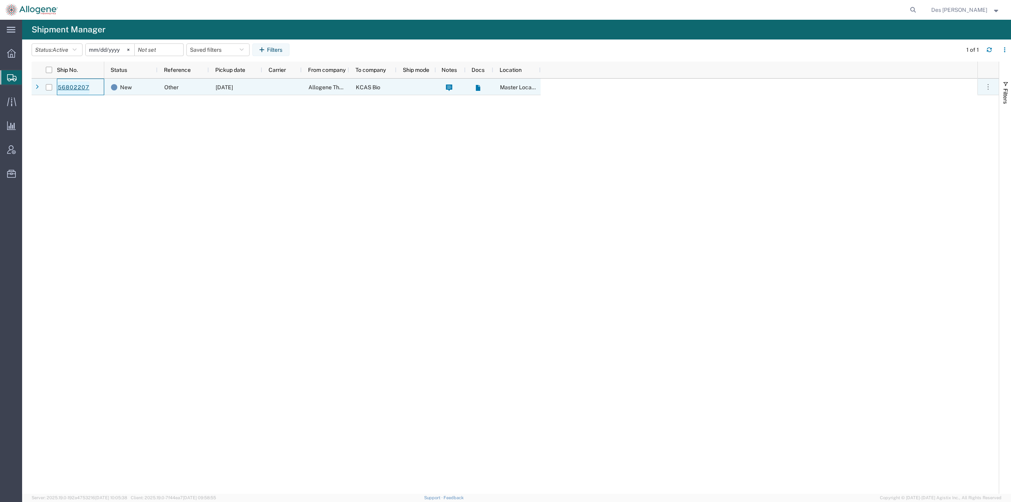
click at [71, 86] on link "56802207" at bounding box center [73, 87] width 32 height 13
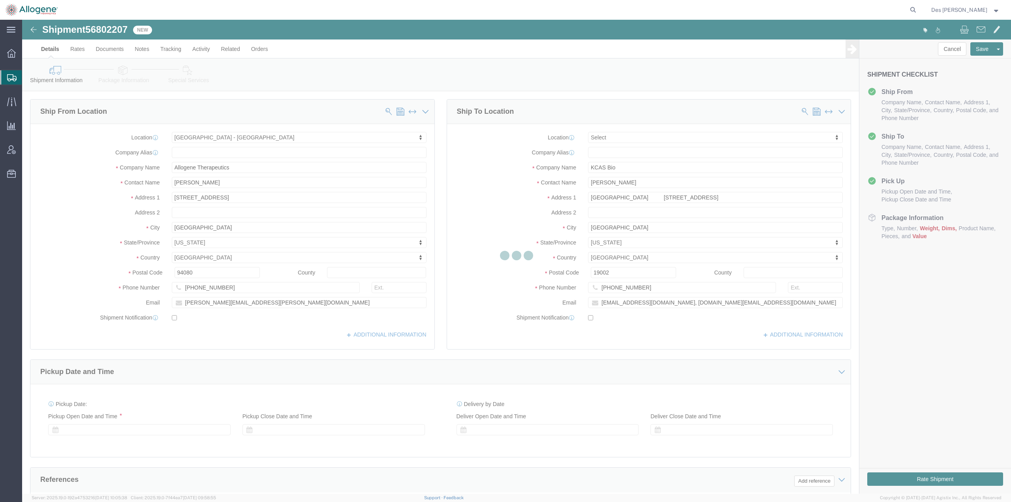
select select "52632"
select select
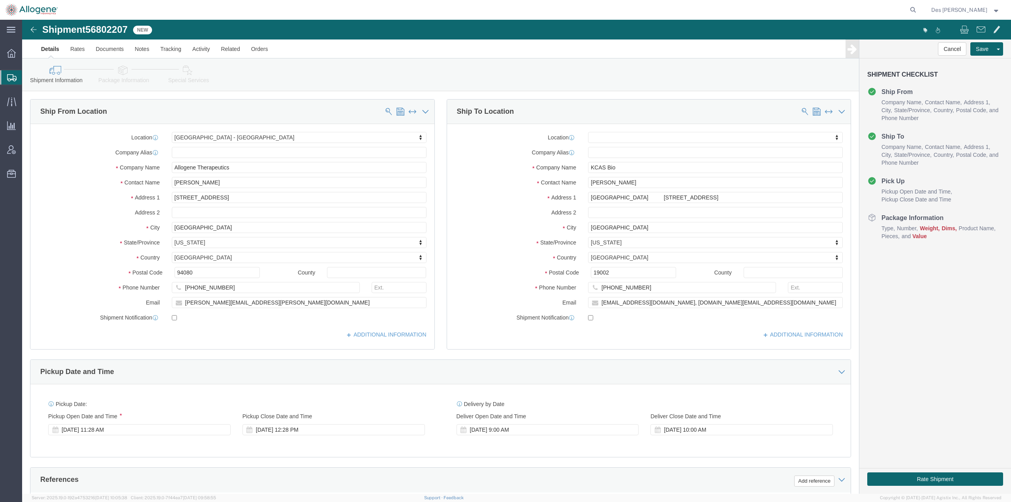
scroll to position [204, 0]
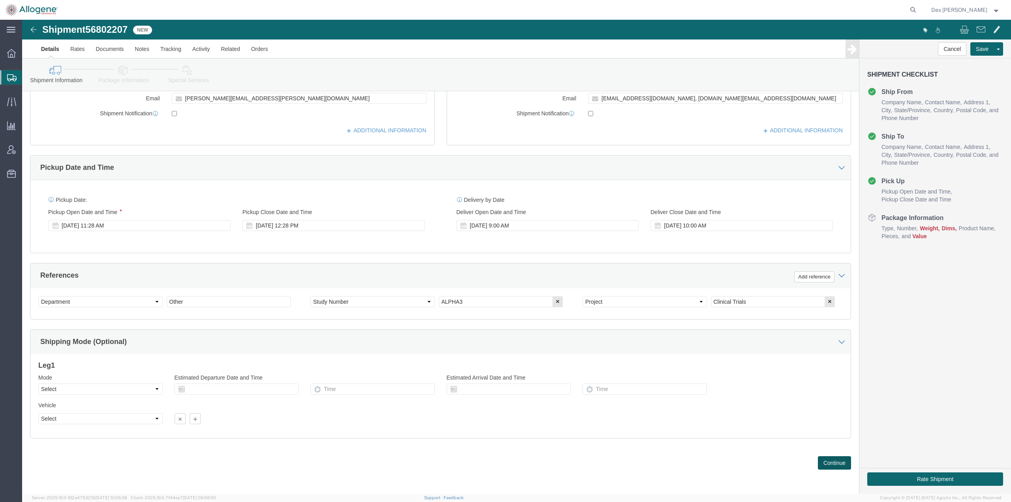
click button "Continue"
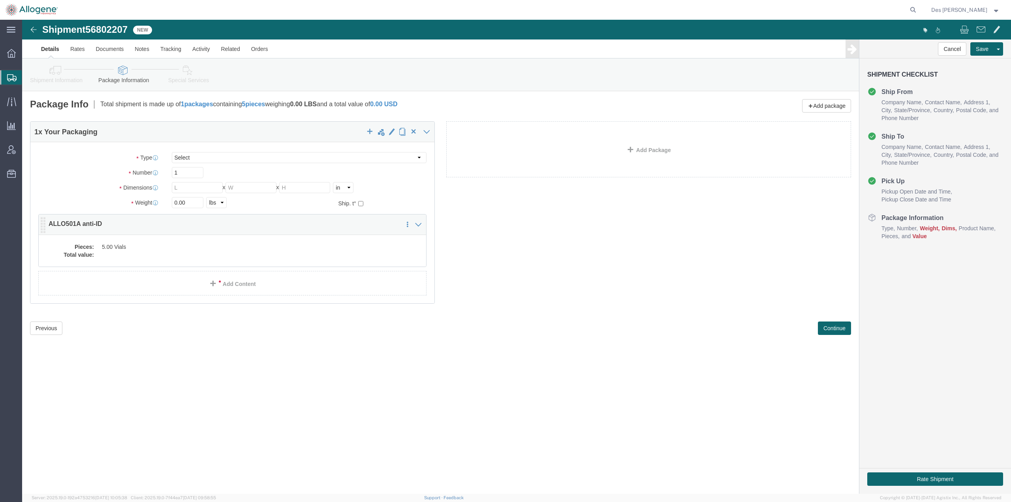
click dd "5.00 Vials"
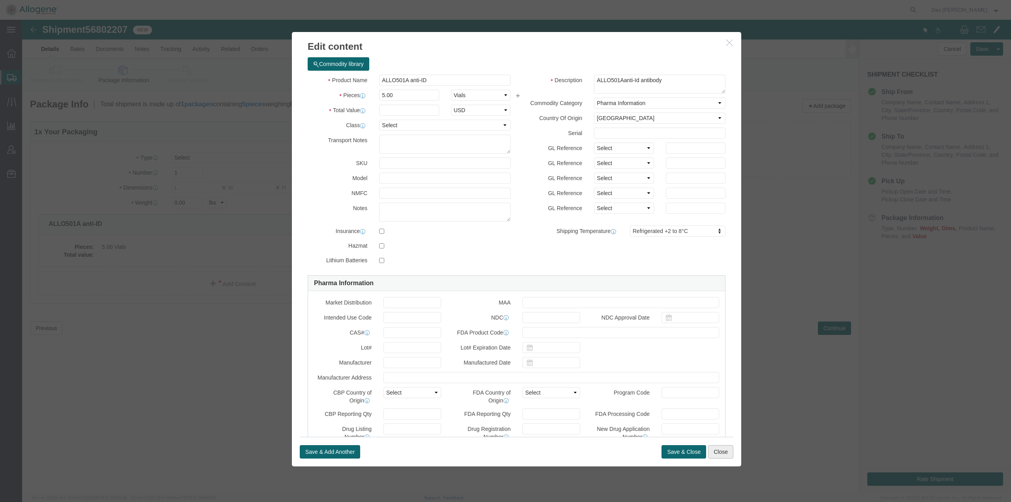
click button "Close"
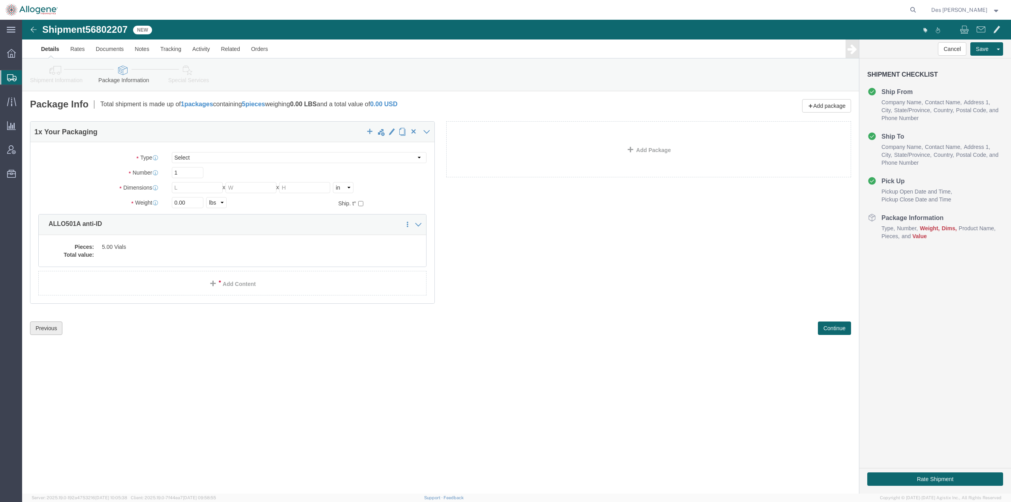
click button "Previous"
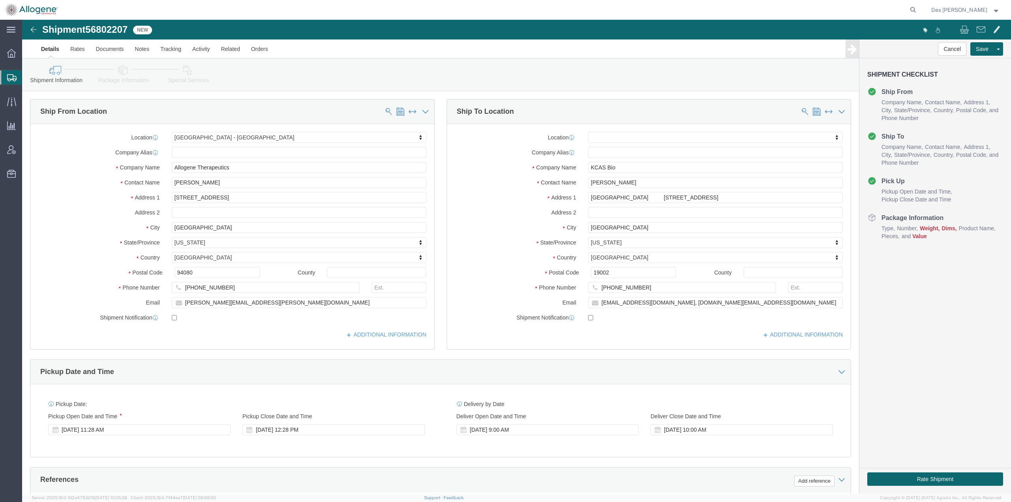
scroll to position [204, 0]
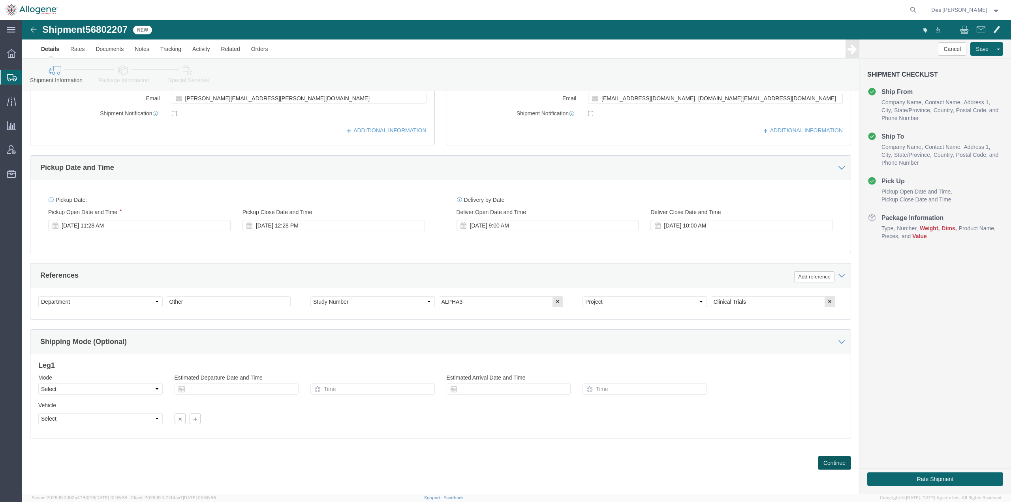
click button "Continue"
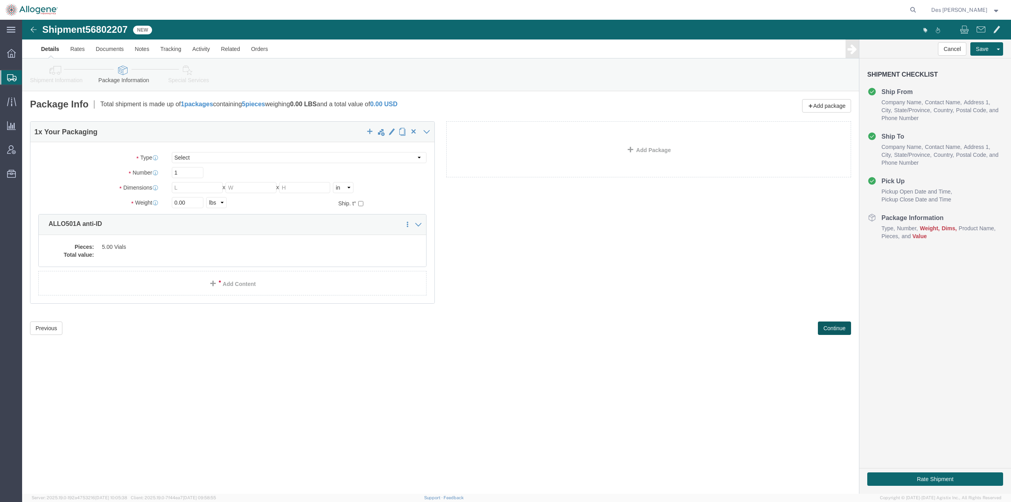
scroll to position [0, 0]
